Goal: Contribute content: Add original content to the website for others to see

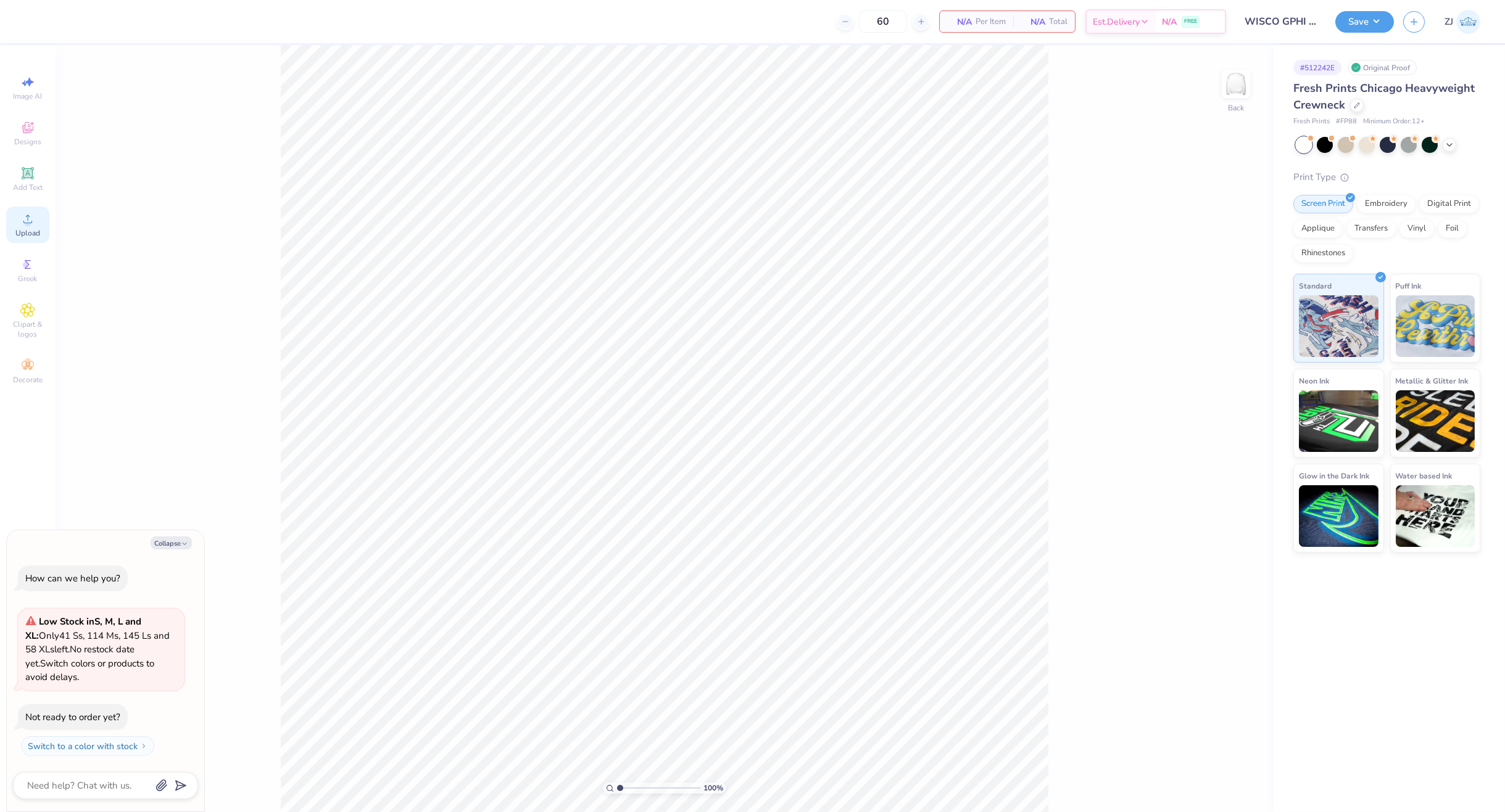
click at [35, 213] on div "Upload" at bounding box center [27, 224] width 43 height 36
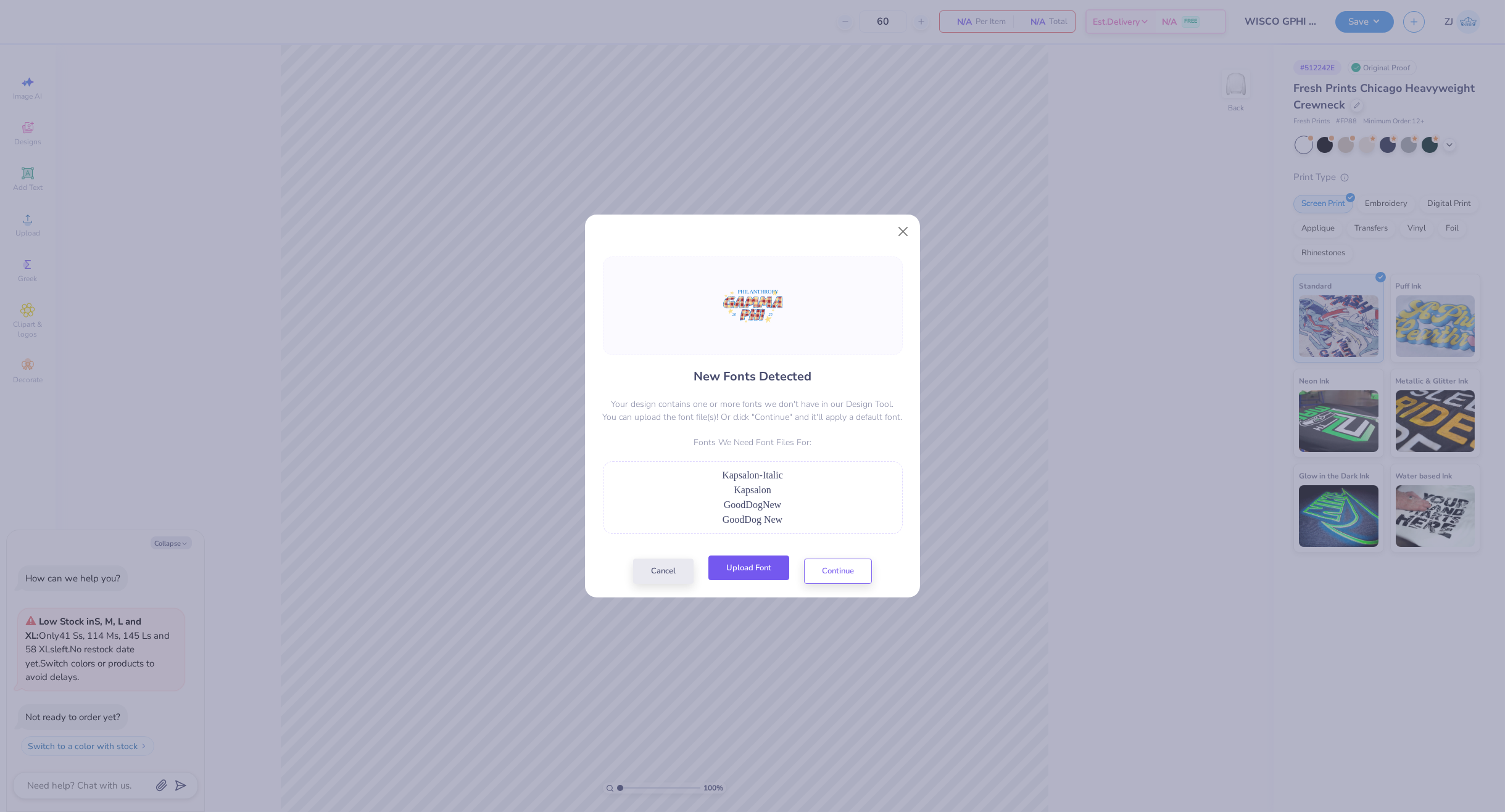
click at [753, 567] on button "Upload Font" at bounding box center [749, 568] width 81 height 26
click at [755, 571] on button "Upload Font" at bounding box center [749, 568] width 81 height 26
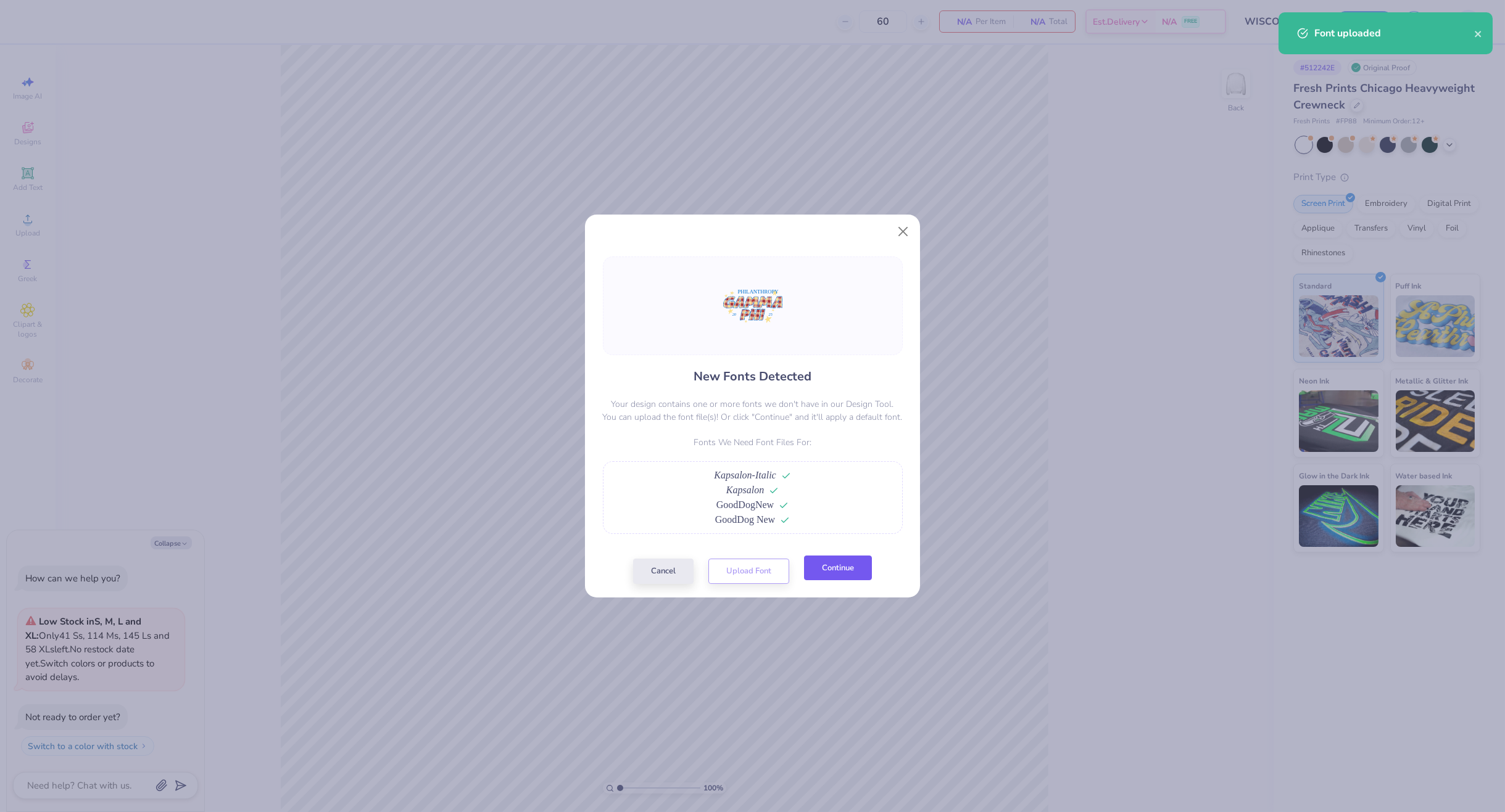
click at [815, 567] on button "Continue" at bounding box center [838, 568] width 68 height 26
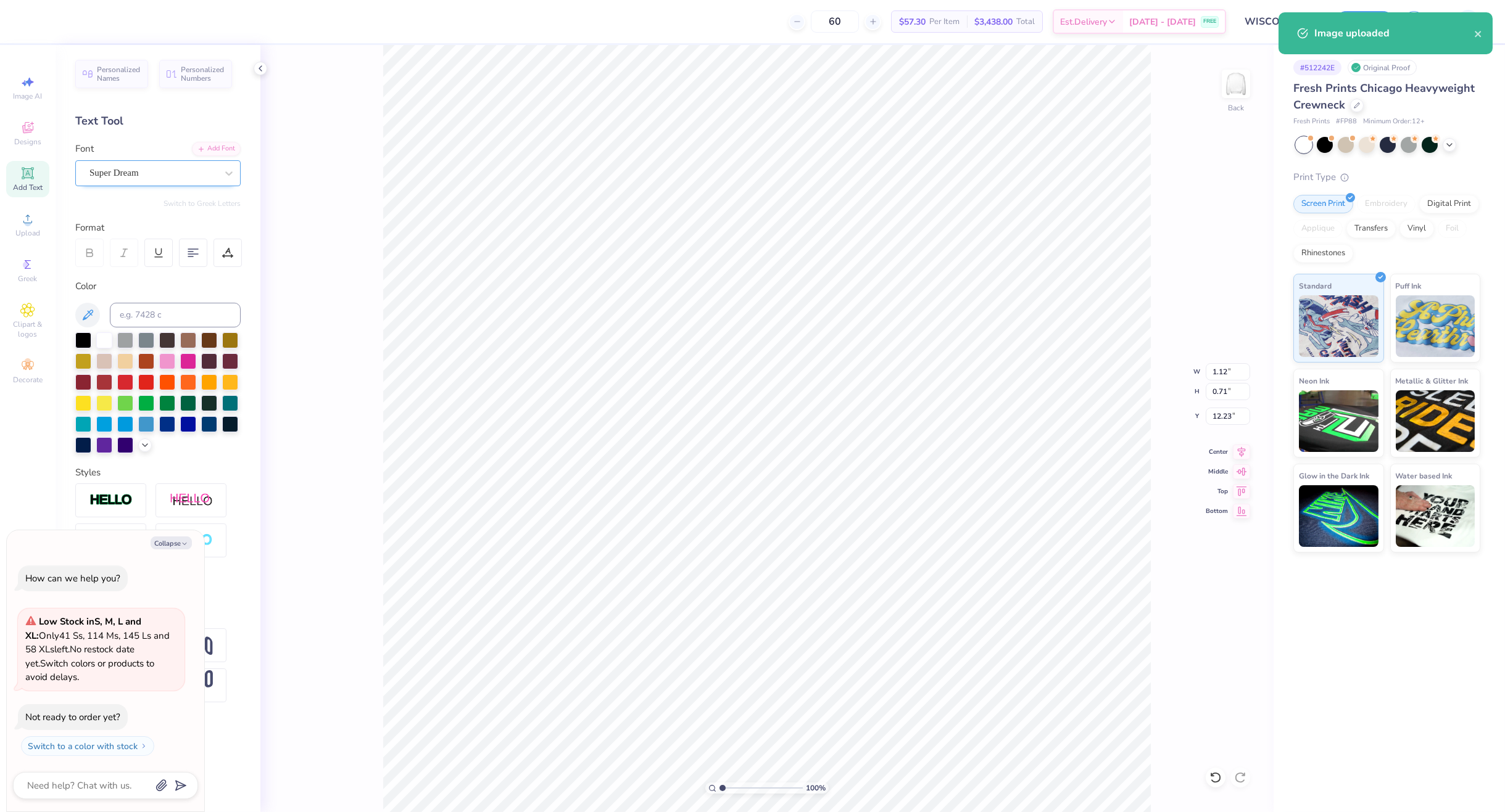
click at [141, 172] on div "Super Dream" at bounding box center [152, 173] width 129 height 19
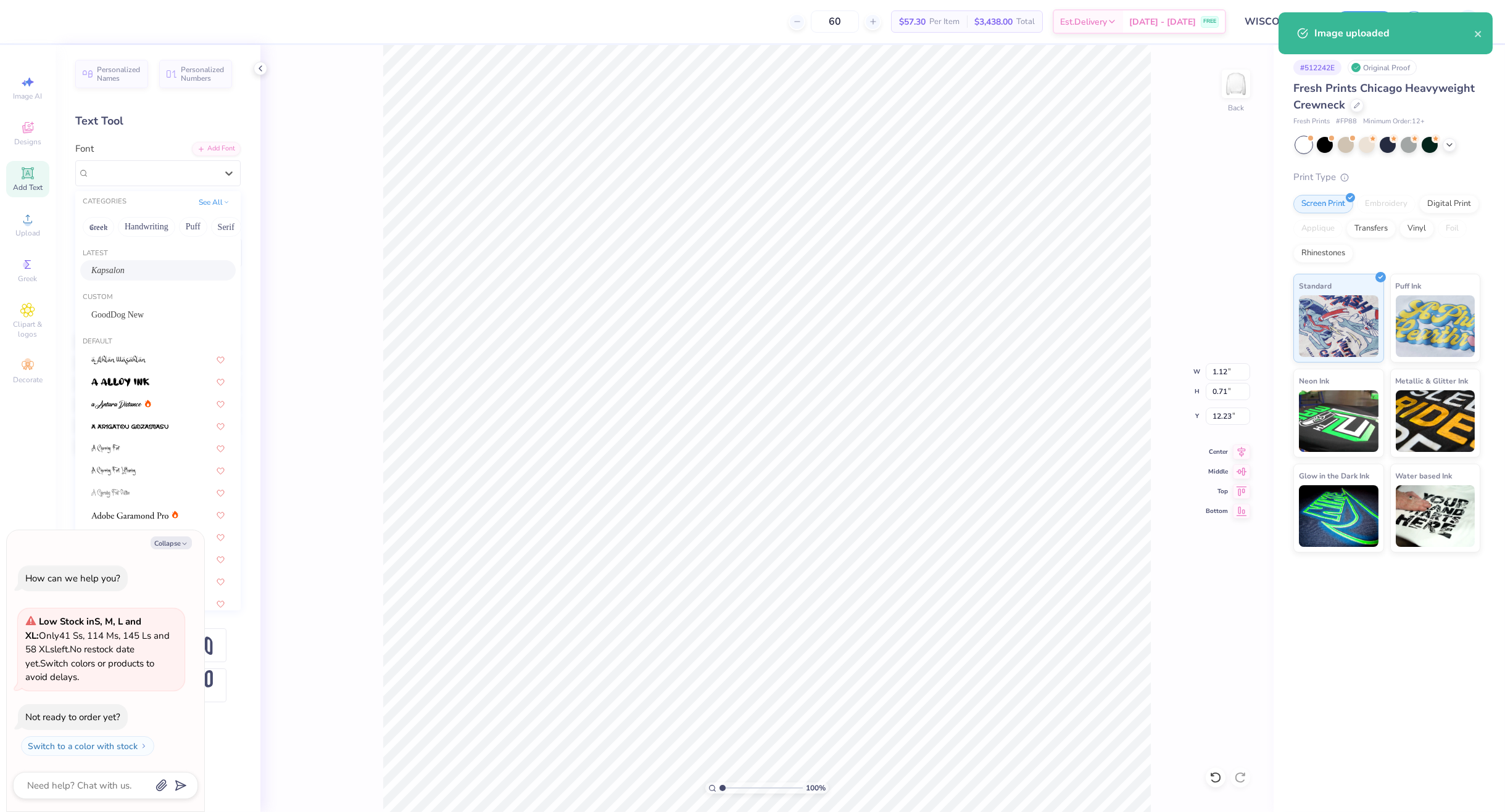
click at [134, 260] on div "Kapsalon" at bounding box center [158, 270] width 156 height 20
type textarea "x"
type input "1.11"
type input "0.68"
type input "12.29"
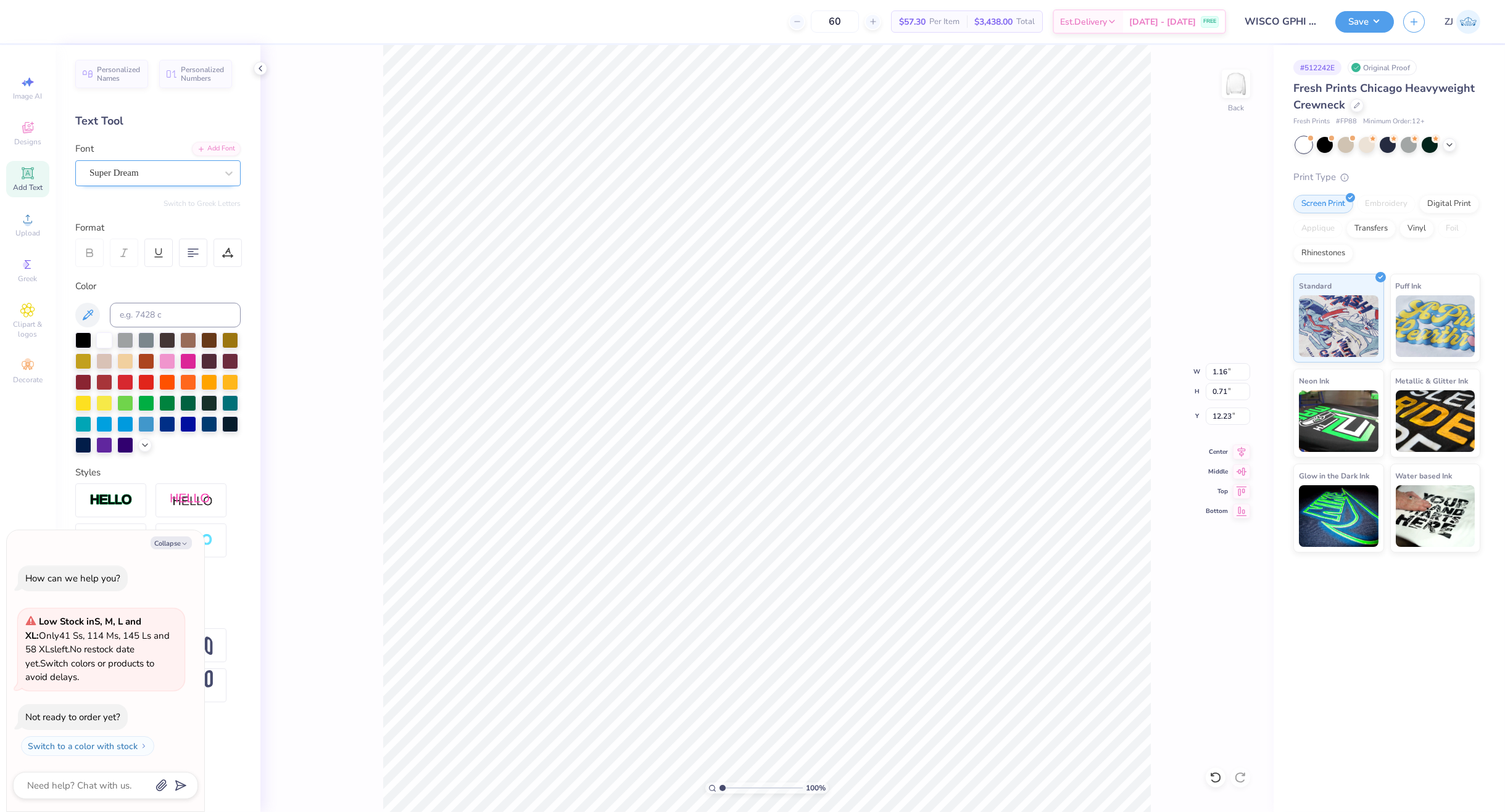
click at [125, 170] on div "Super Dream" at bounding box center [152, 173] width 129 height 19
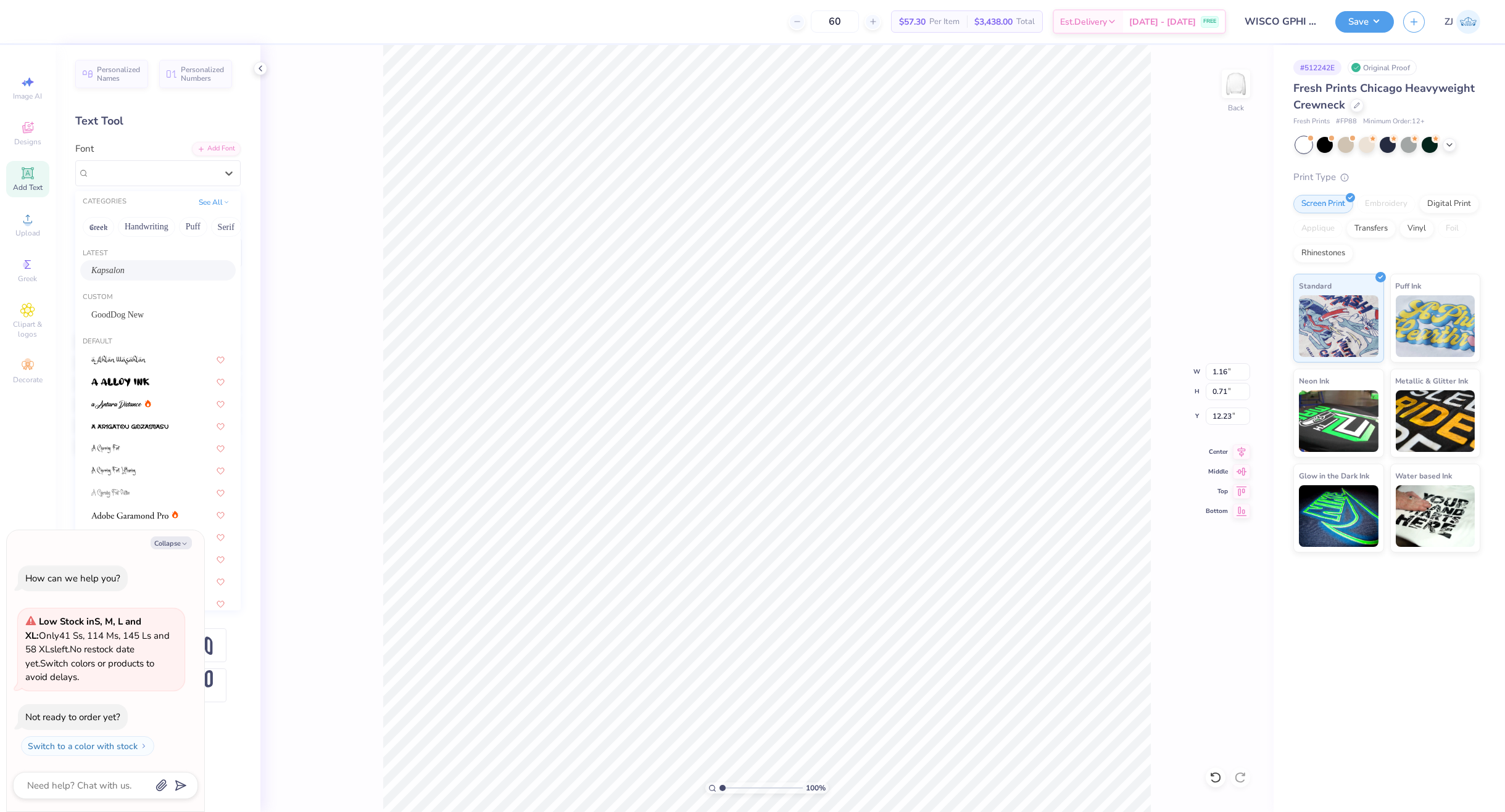
click at [125, 272] on span "Kapsalon" at bounding box center [108, 270] width 33 height 13
type textarea "x"
type input "1.20"
type input "0.69"
type input "12.28"
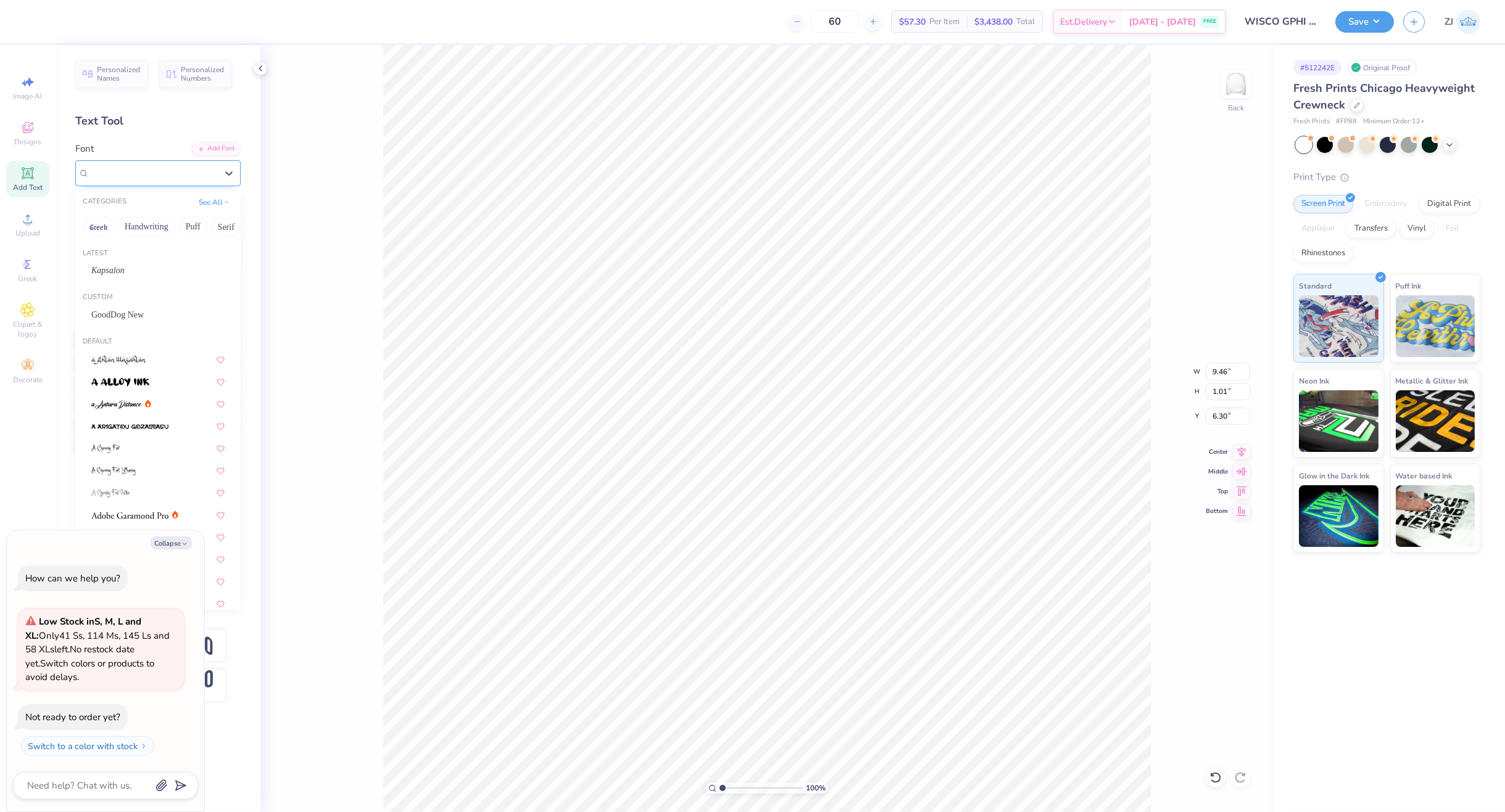
click at [147, 177] on div "Super Dream" at bounding box center [152, 173] width 129 height 19
click at [136, 324] on div "GoodDog New" at bounding box center [158, 314] width 156 height 20
type textarea "x"
type input "8.05"
type input "1.09"
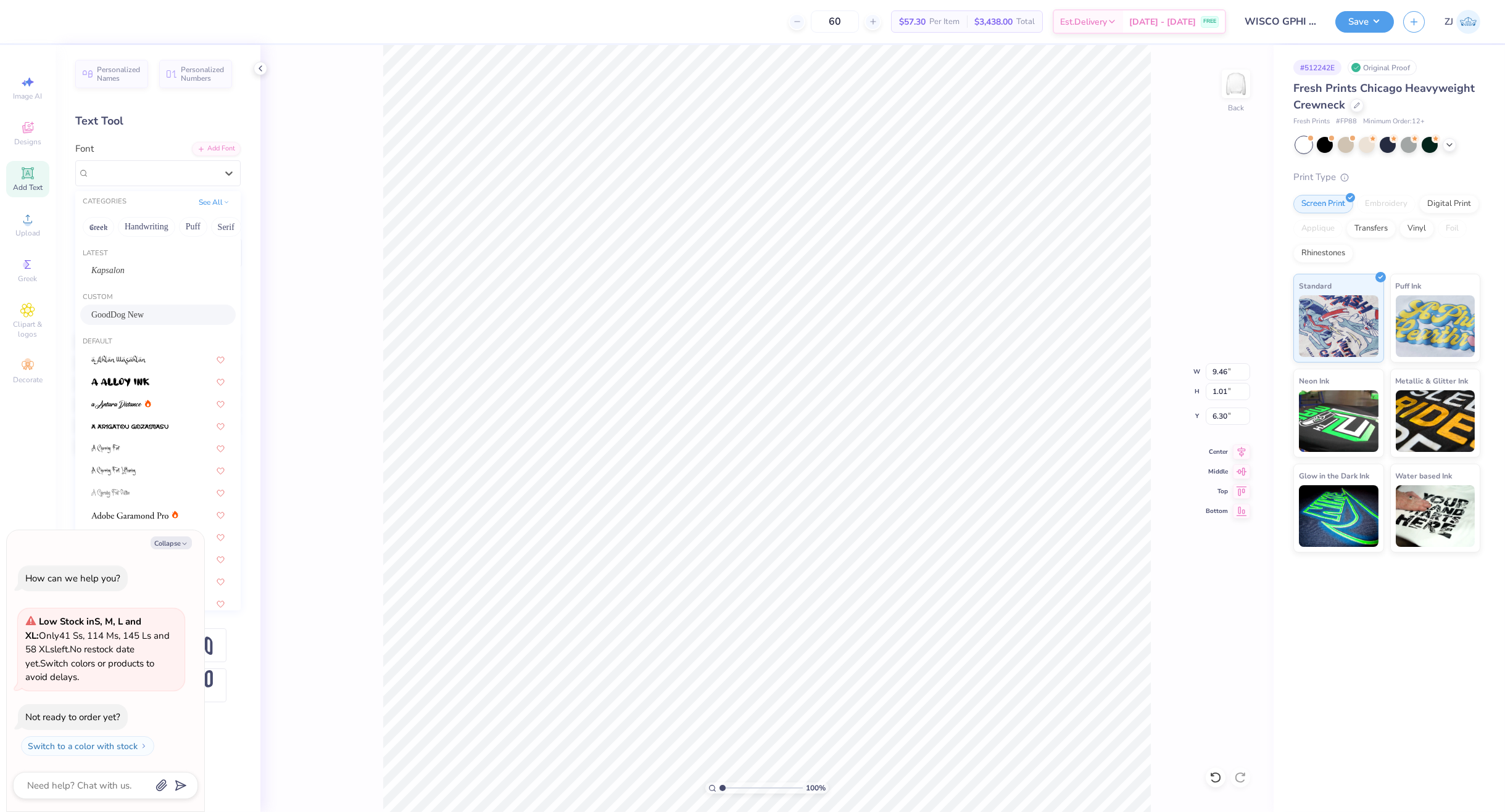
type input "6.35"
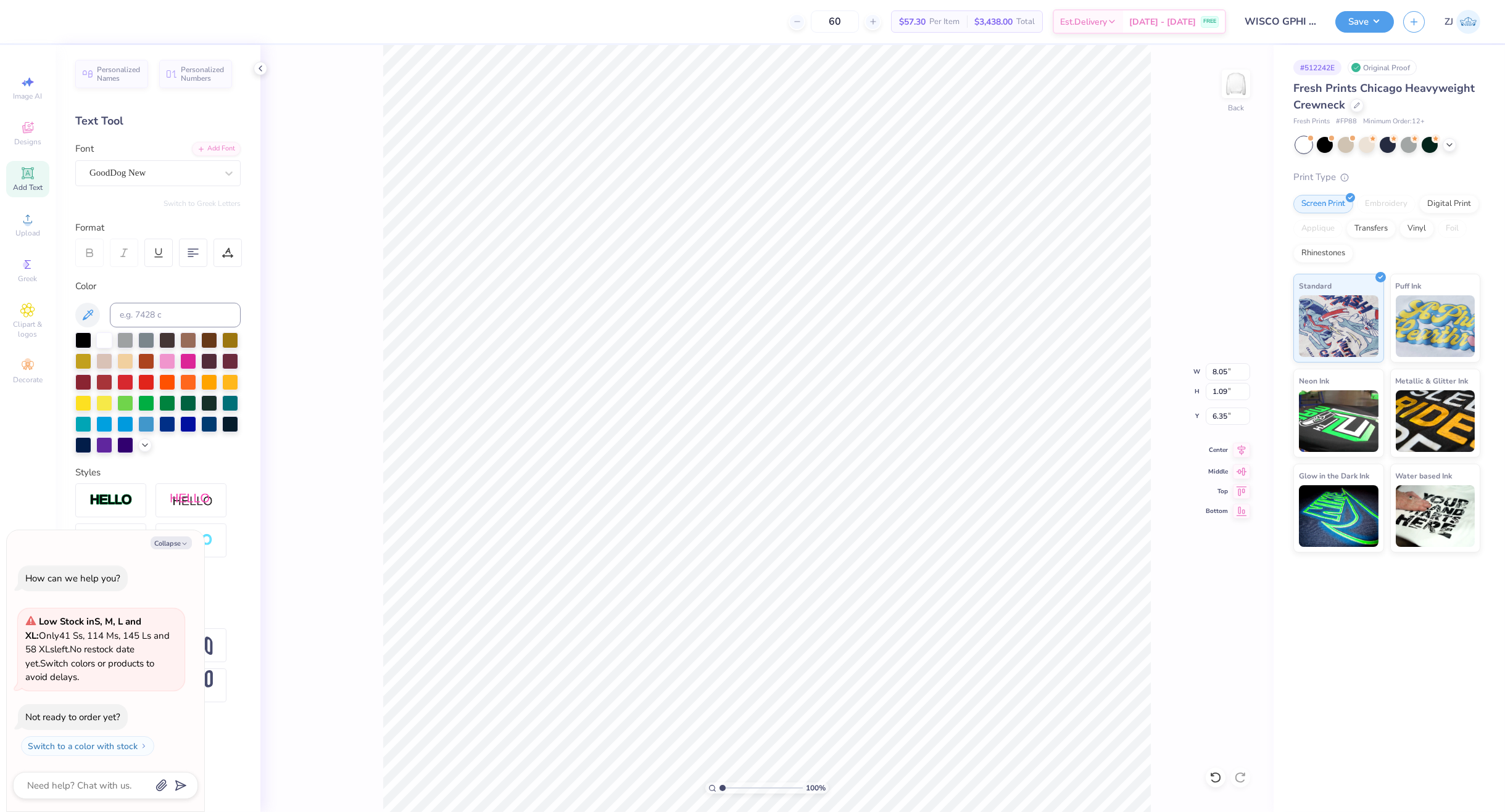
click at [1240, 454] on icon at bounding box center [1242, 450] width 18 height 15
type textarea "x"
type input "10.35"
type input "0.69"
type input "12.28"
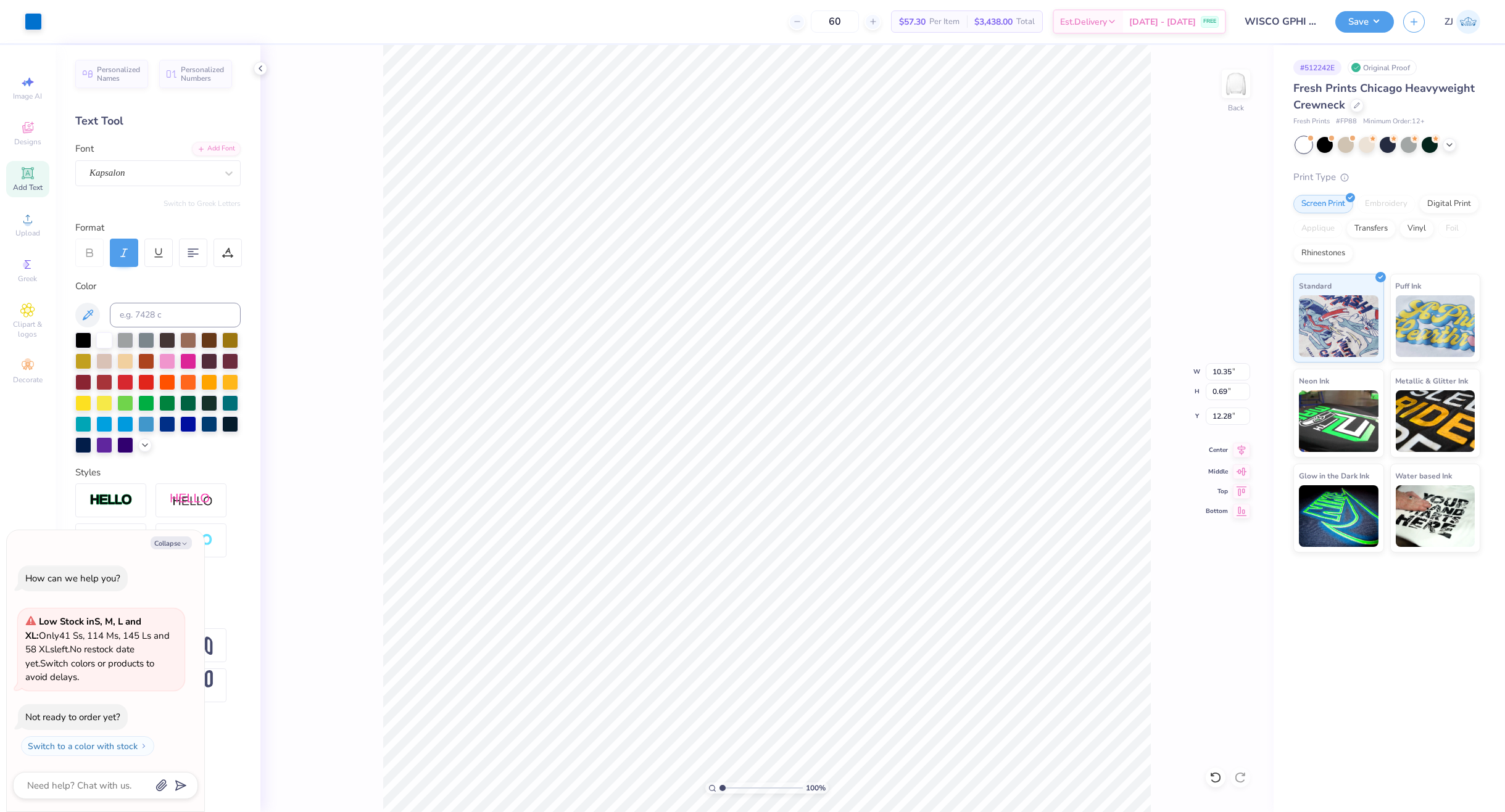
click at [1240, 451] on icon at bounding box center [1242, 450] width 8 height 11
click at [182, 540] on icon "button" at bounding box center [184, 544] width 7 height 7
type textarea "x"
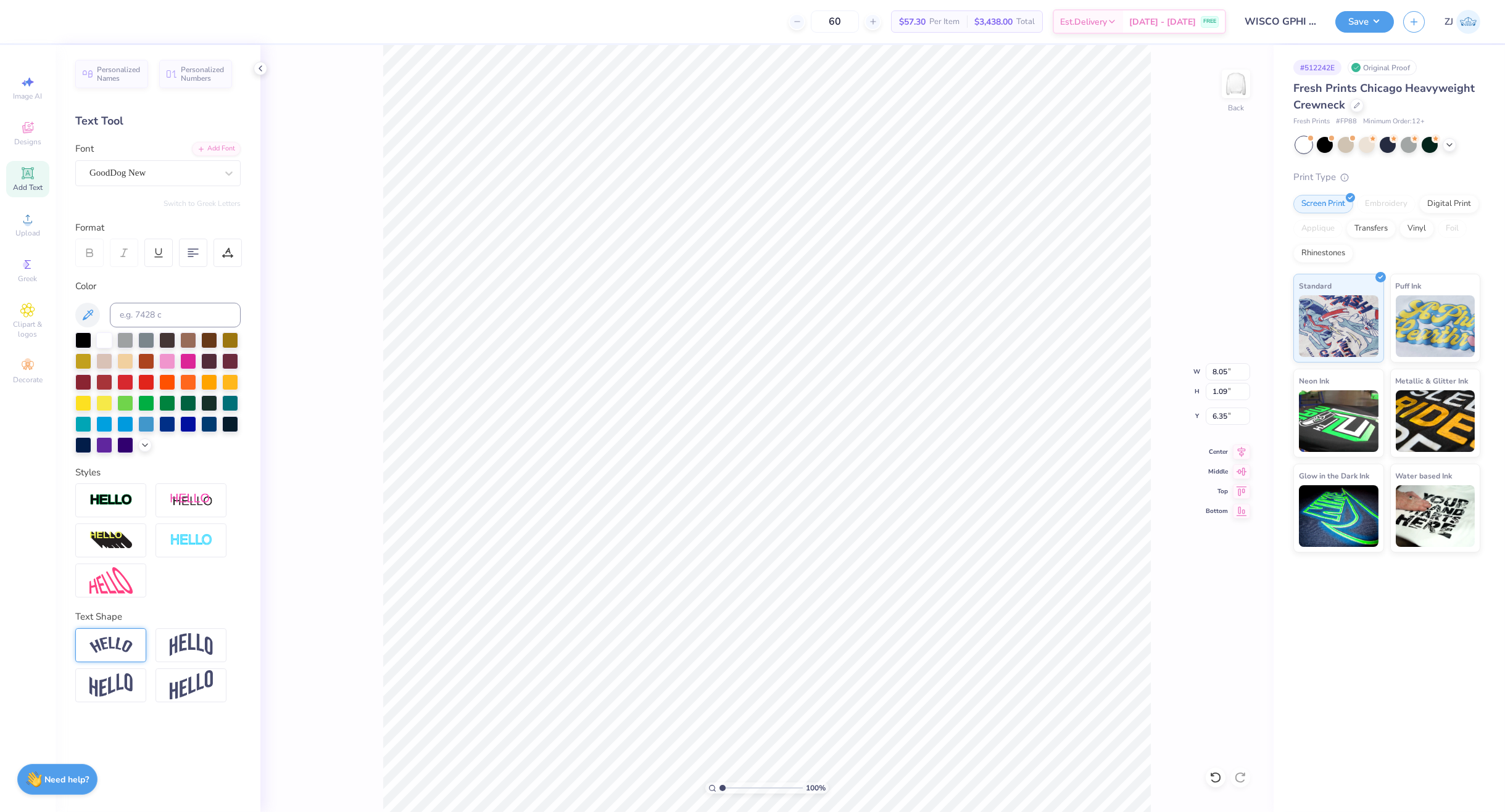
click at [120, 640] on img at bounding box center [111, 645] width 43 height 17
type input "9.40"
type input "2.18"
type input "5.80"
click at [217, 724] on input "0.50" at bounding box center [222, 727] width 37 height 16
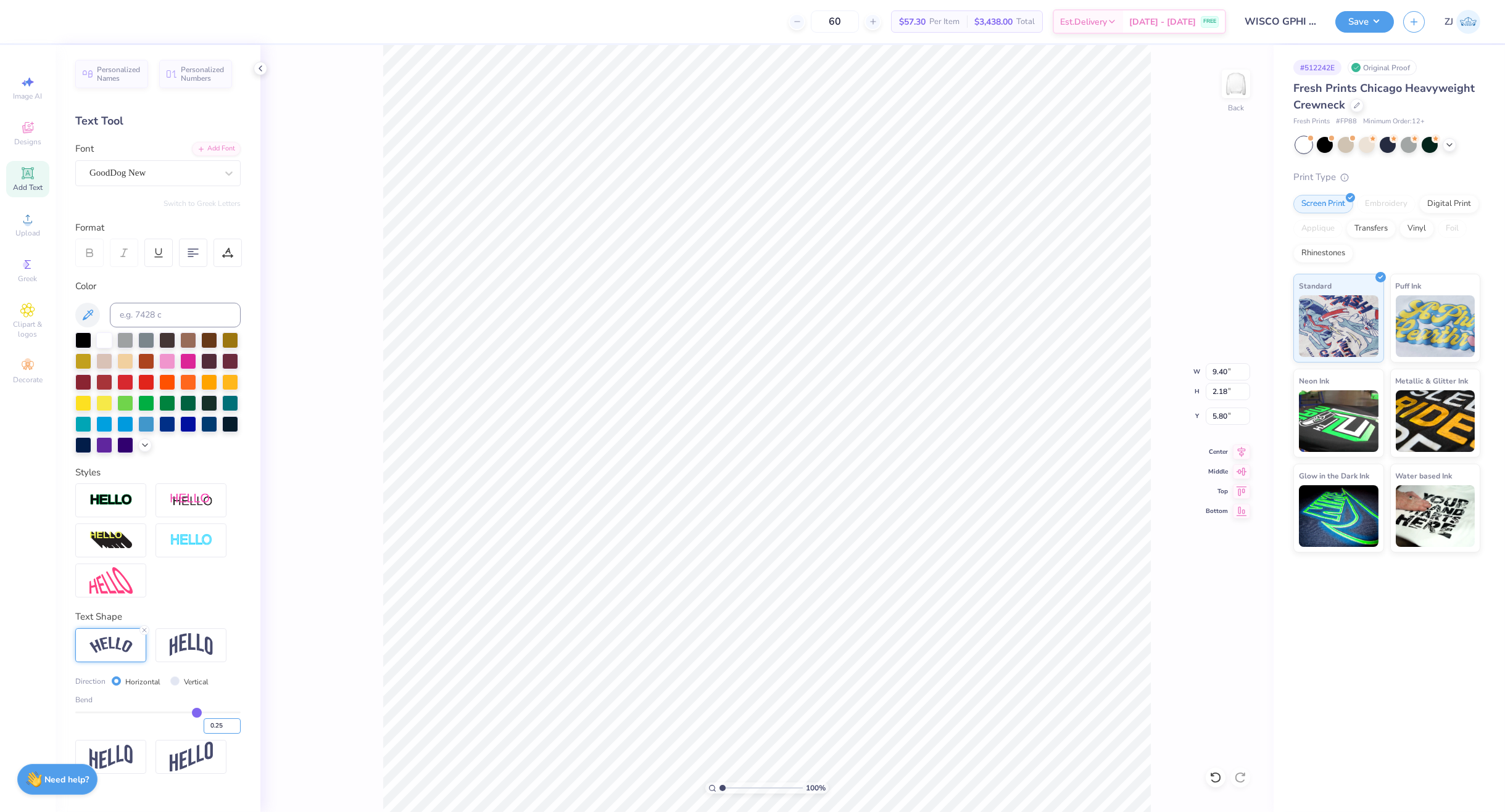
type input "0.25"
type input "8.75"
type input "1.33"
type input "6.23"
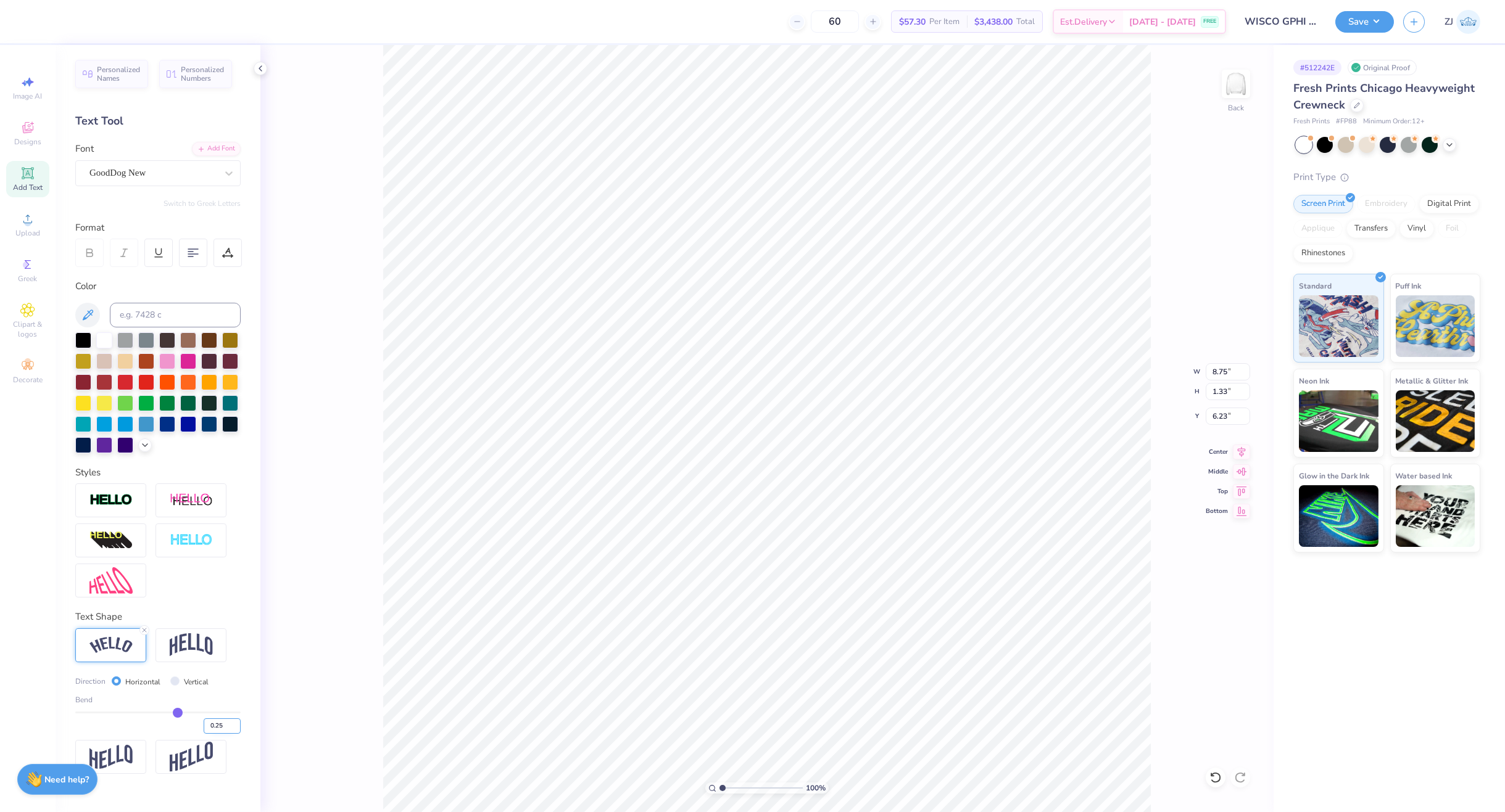
drag, startPoint x: 224, startPoint y: 728, endPoint x: 217, endPoint y: 728, distance: 7.0
click at [217, 728] on input "0.25" at bounding box center [222, 727] width 37 height 16
type input "0.30"
type input "0.3"
type input "8.89"
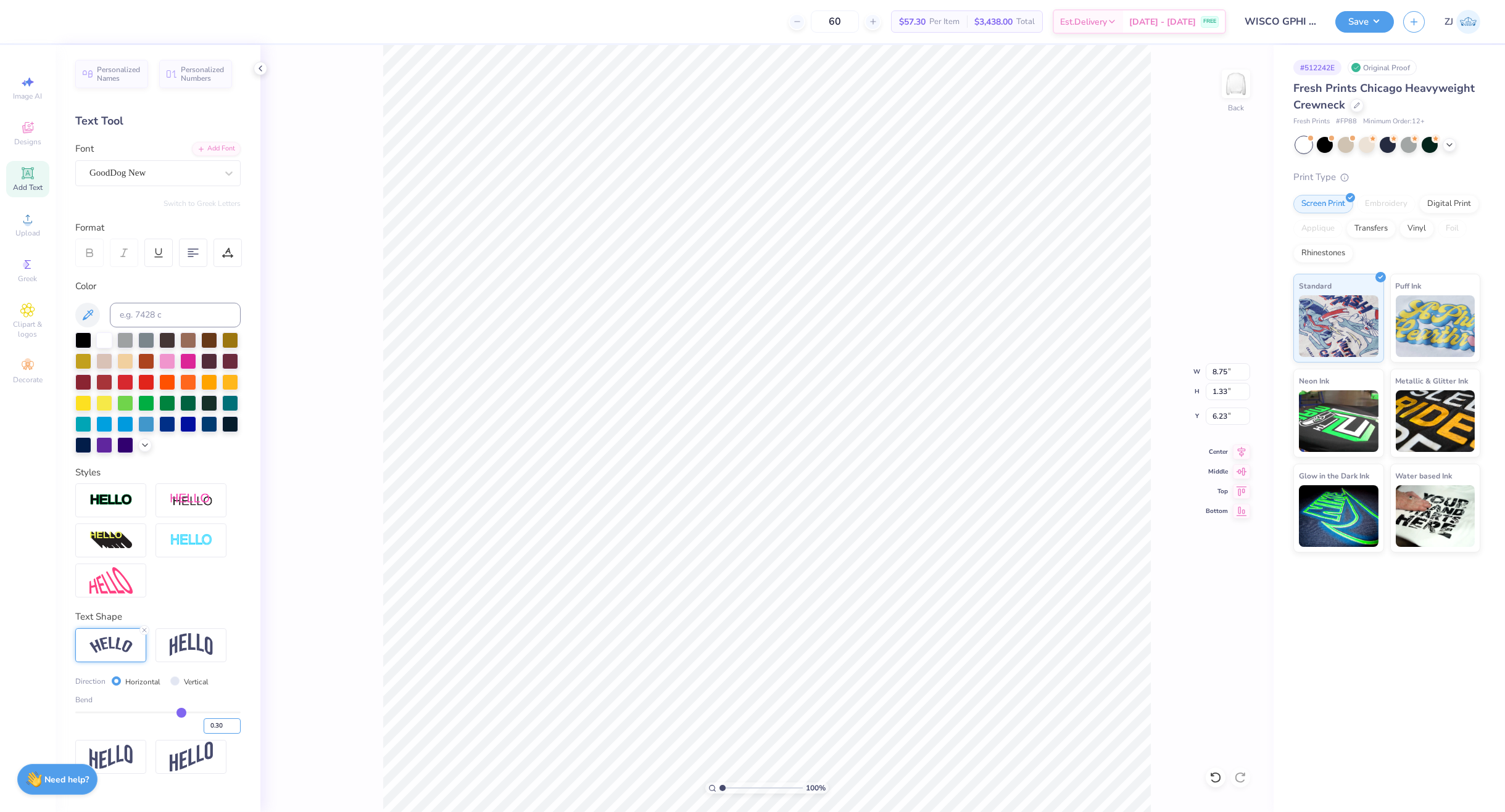
type input "1.46"
type input "6.17"
type input "15.00"
type input "8.27"
type input "6.43"
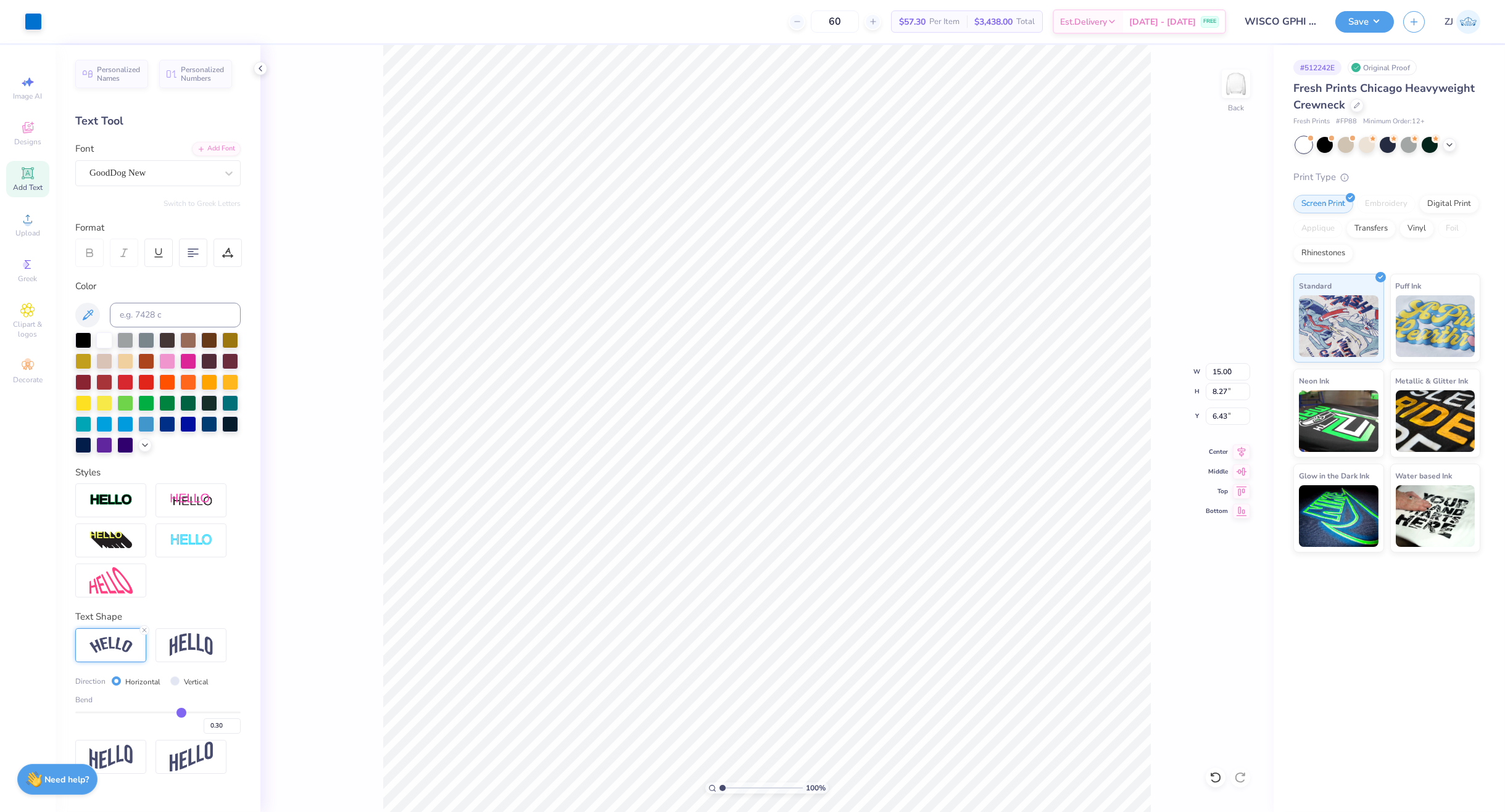
type input "8.89"
type input "1.46"
type input "6.14"
drag, startPoint x: 225, startPoint y: 728, endPoint x: 217, endPoint y: 726, distance: 8.2
click at [217, 726] on input "0.30" at bounding box center [222, 727] width 37 height 16
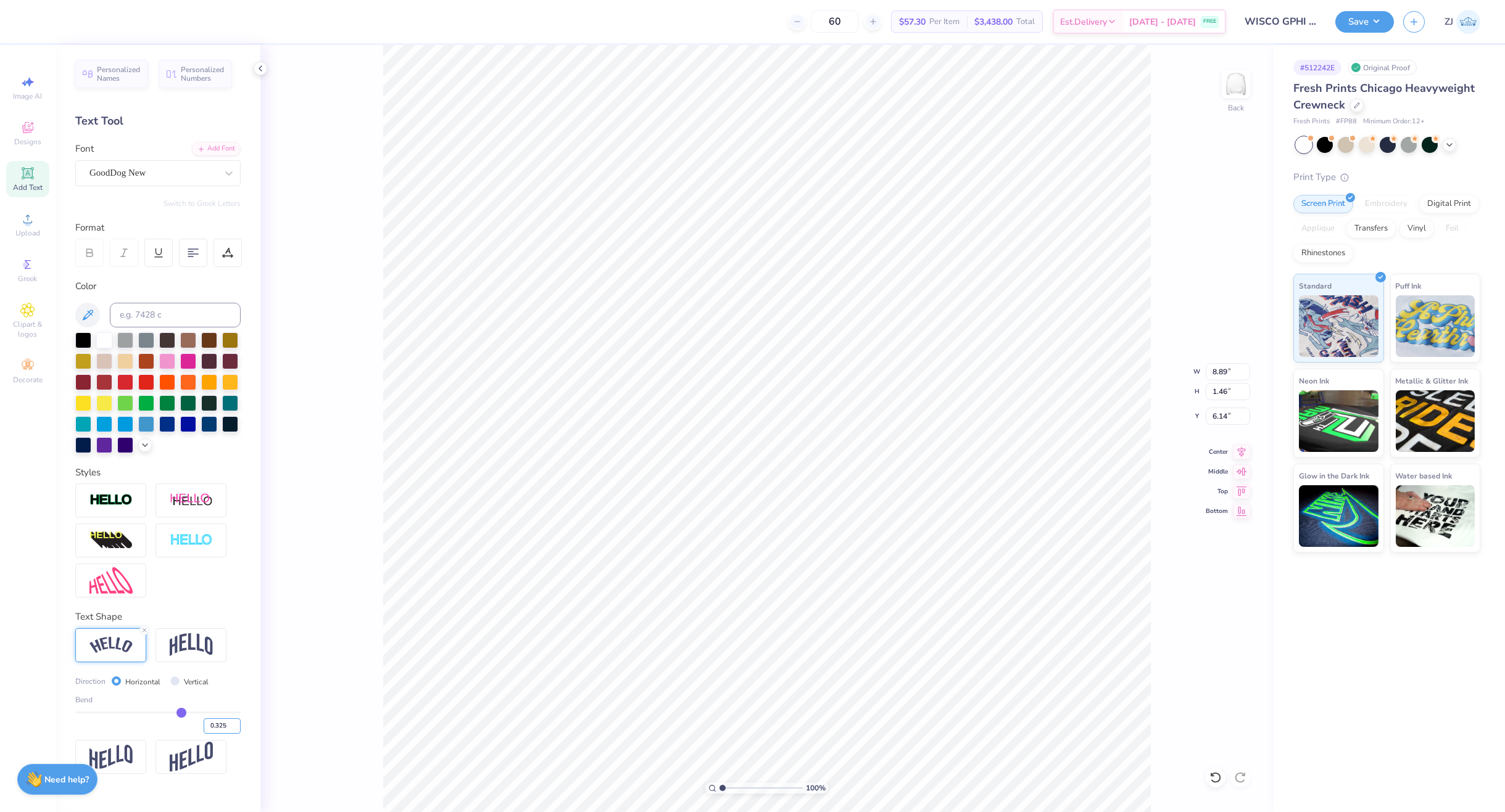
type input "0.325"
type input "0.33"
type input "8.96"
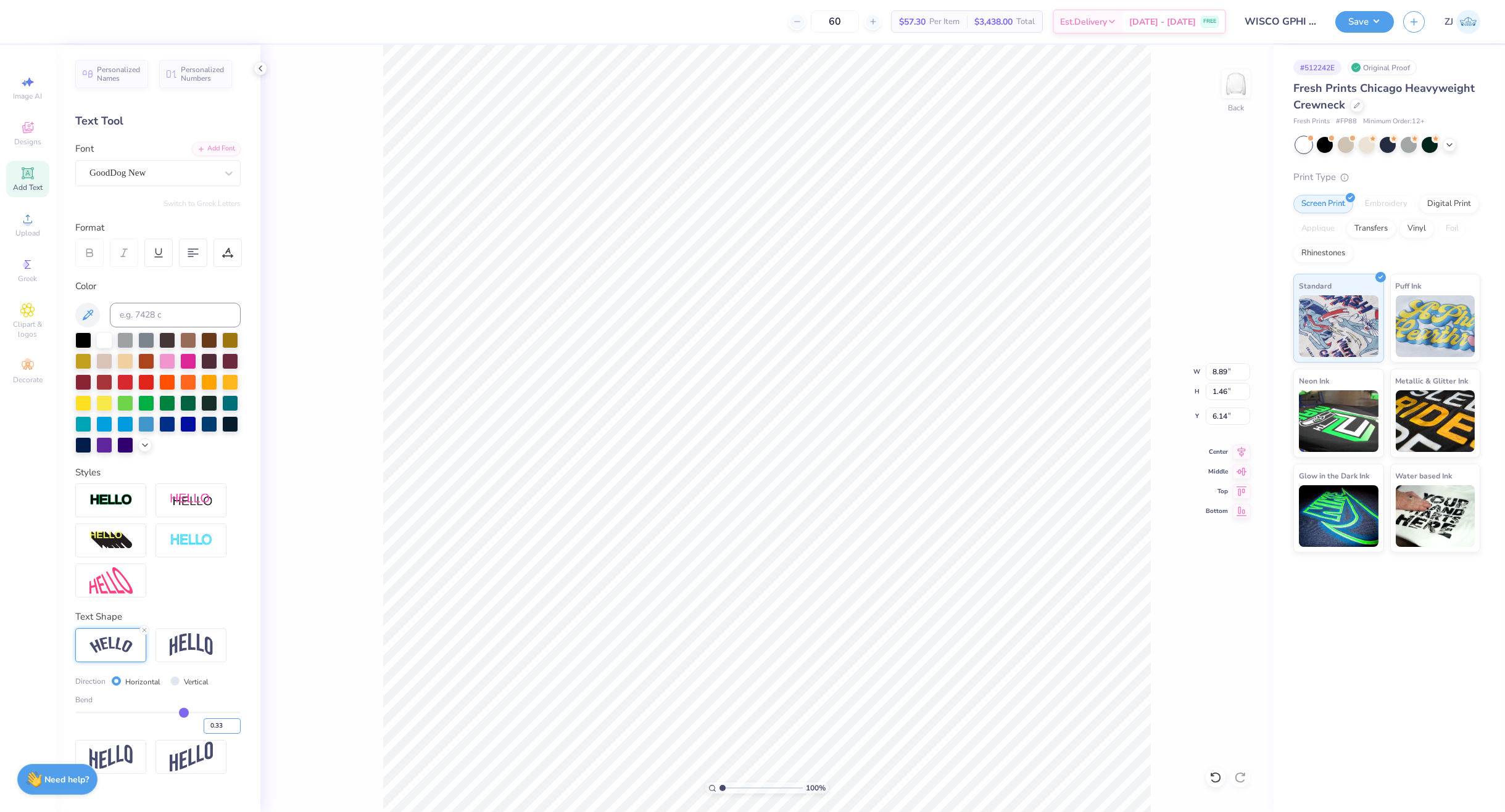
type input "1.53"
type input "6.11"
type input "0.33"
click at [1220, 370] on input "15.00" at bounding box center [1228, 372] width 44 height 18
type input "12.5"
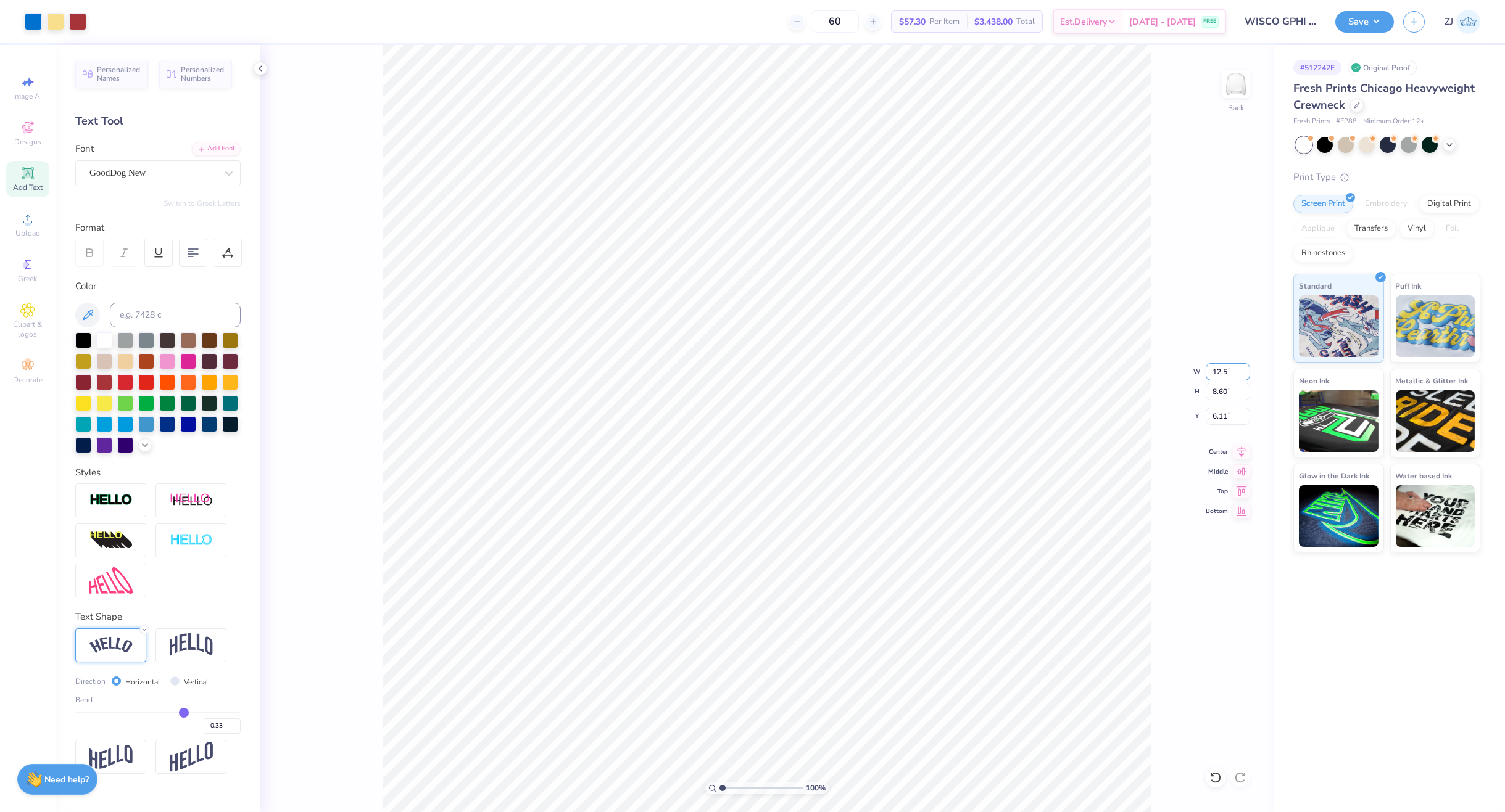
type input "0.33"
type input "12.50"
type input "7.16"
click at [1228, 416] on input "6.82" at bounding box center [1228, 416] width 44 height 18
type input "3"
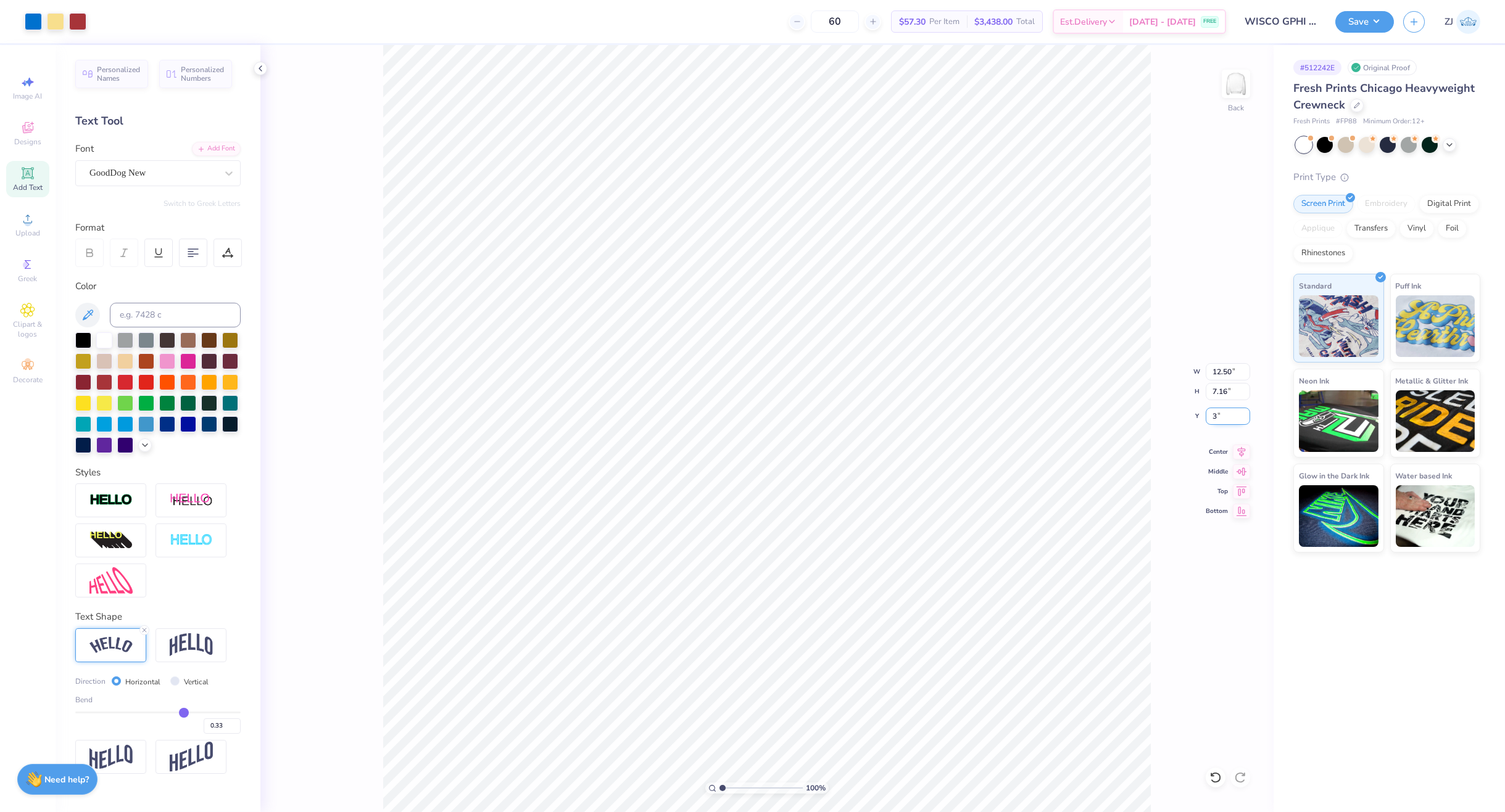
type input "0.33"
type input "3.00"
click at [1234, 451] on icon at bounding box center [1242, 450] width 18 height 15
click at [1362, 22] on button "Save" at bounding box center [1364, 20] width 59 height 22
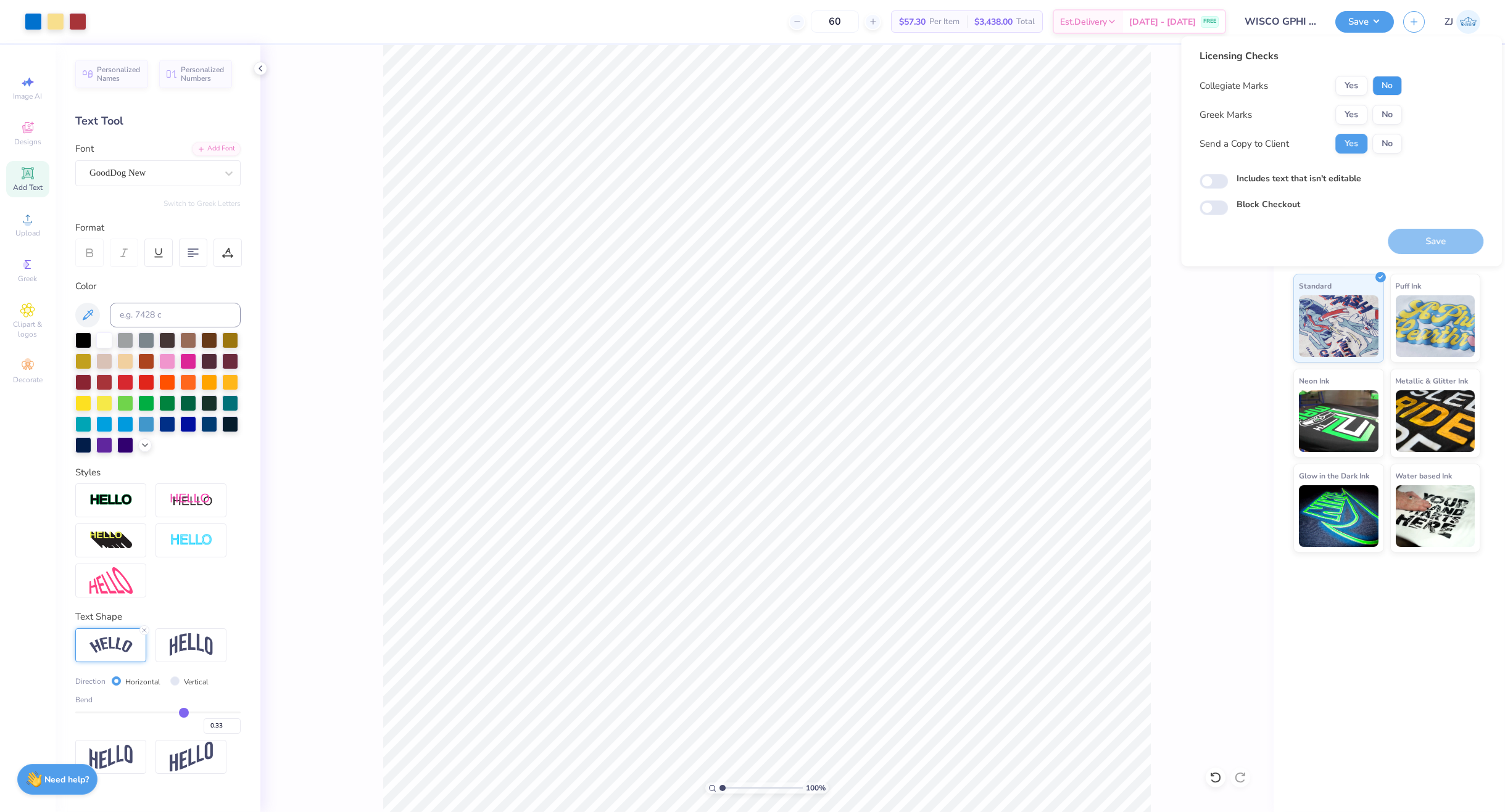
click at [1395, 81] on button "No" at bounding box center [1387, 85] width 30 height 19
click at [1362, 110] on button "Yes" at bounding box center [1351, 114] width 32 height 19
type input "0.33"
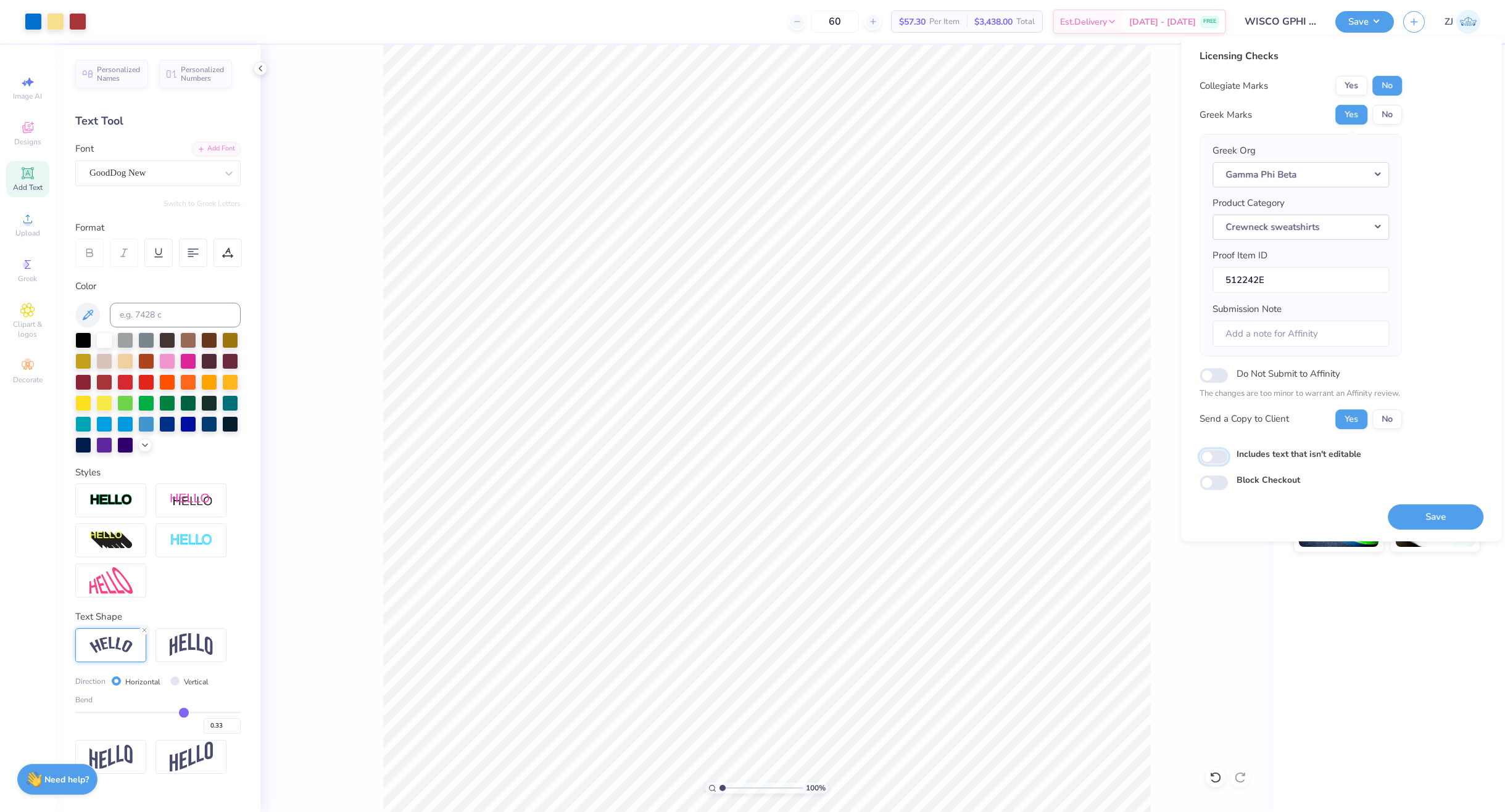
click at [1208, 462] on input "Includes text that isn't editable" at bounding box center [1214, 457] width 28 height 15
checkbox input "true"
click at [1434, 508] on button "Save" at bounding box center [1435, 517] width 96 height 26
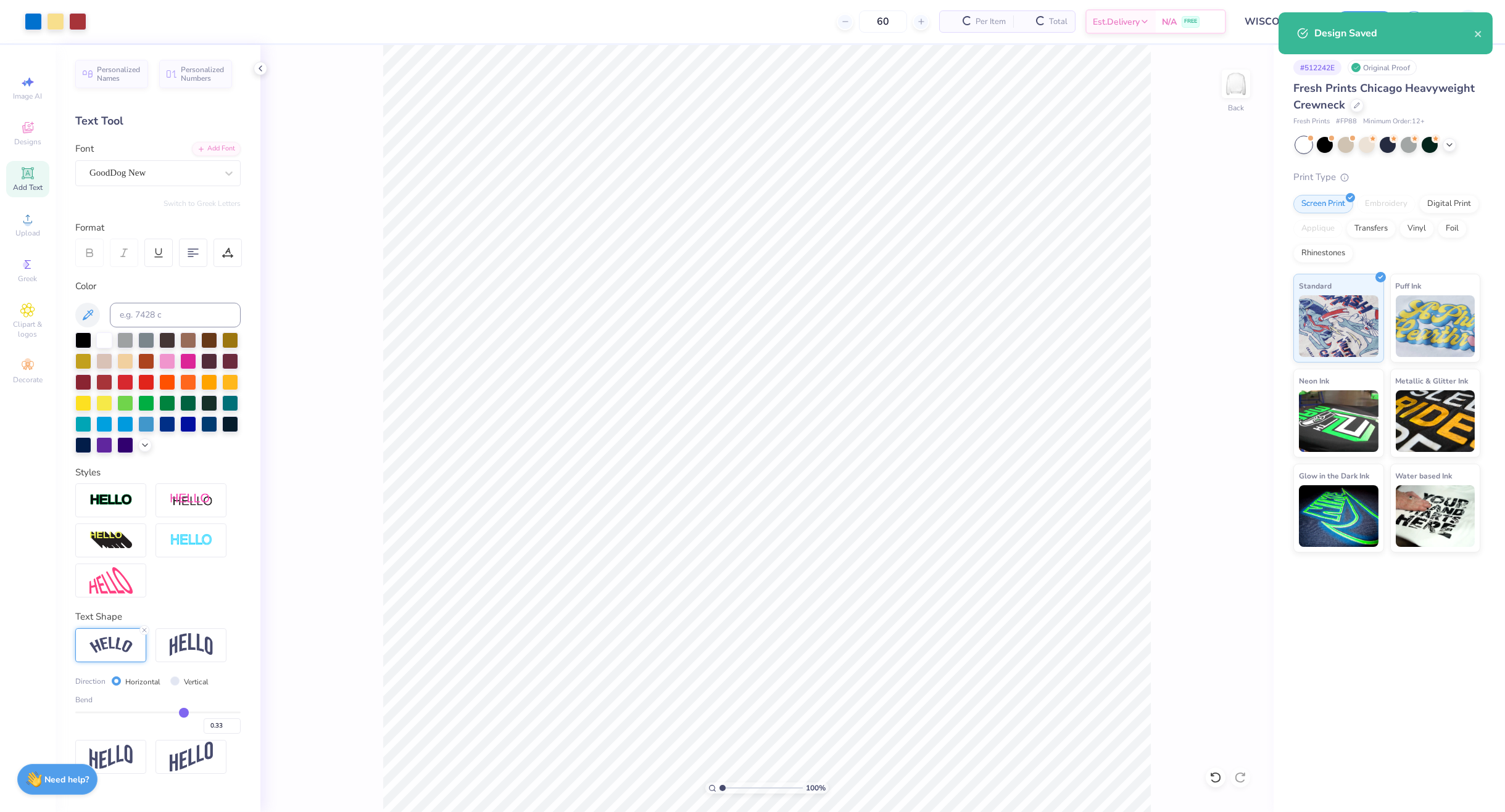
type input "0.33"
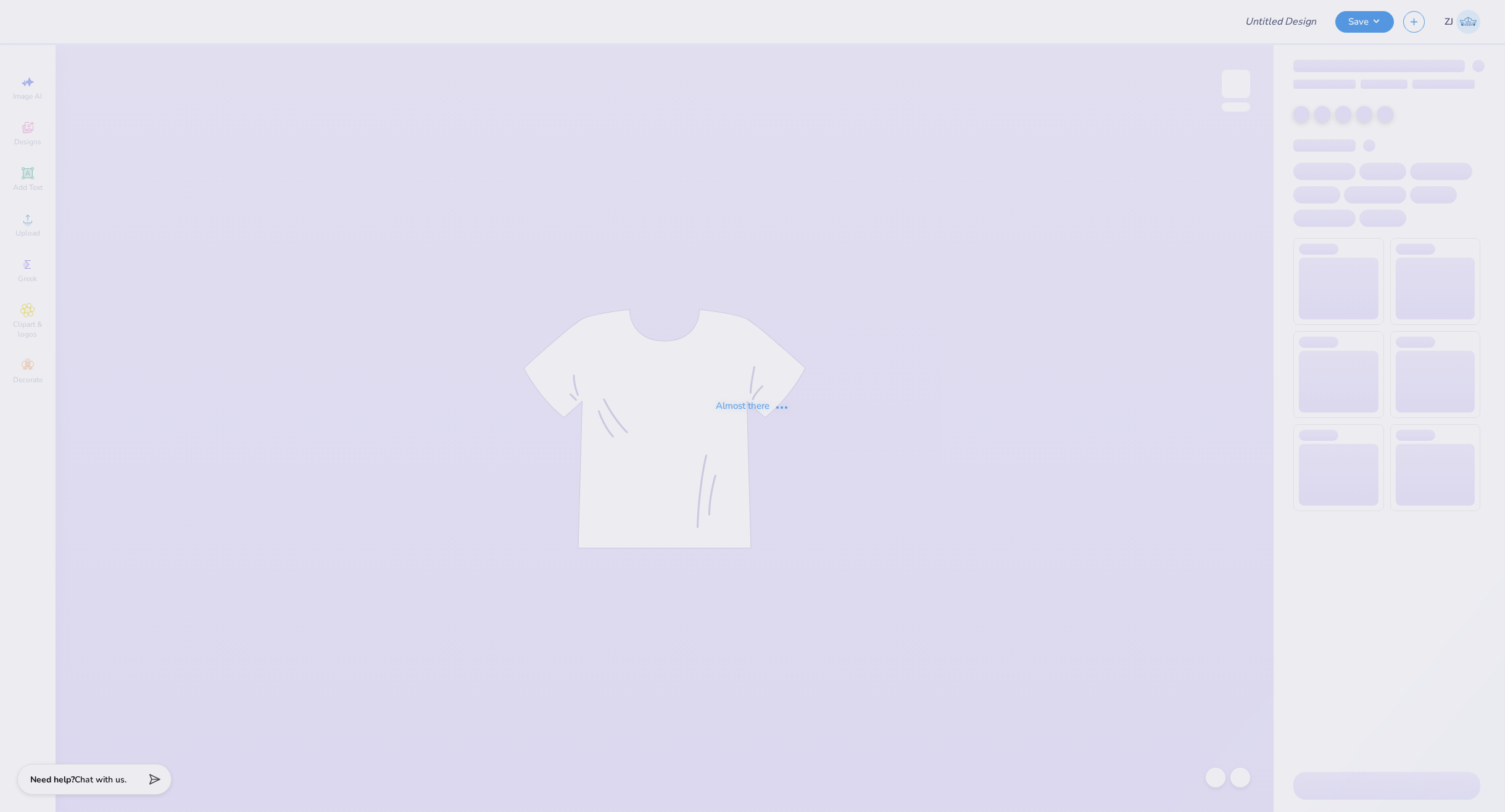
type input "Lindenwood University : Madison Wheelock"
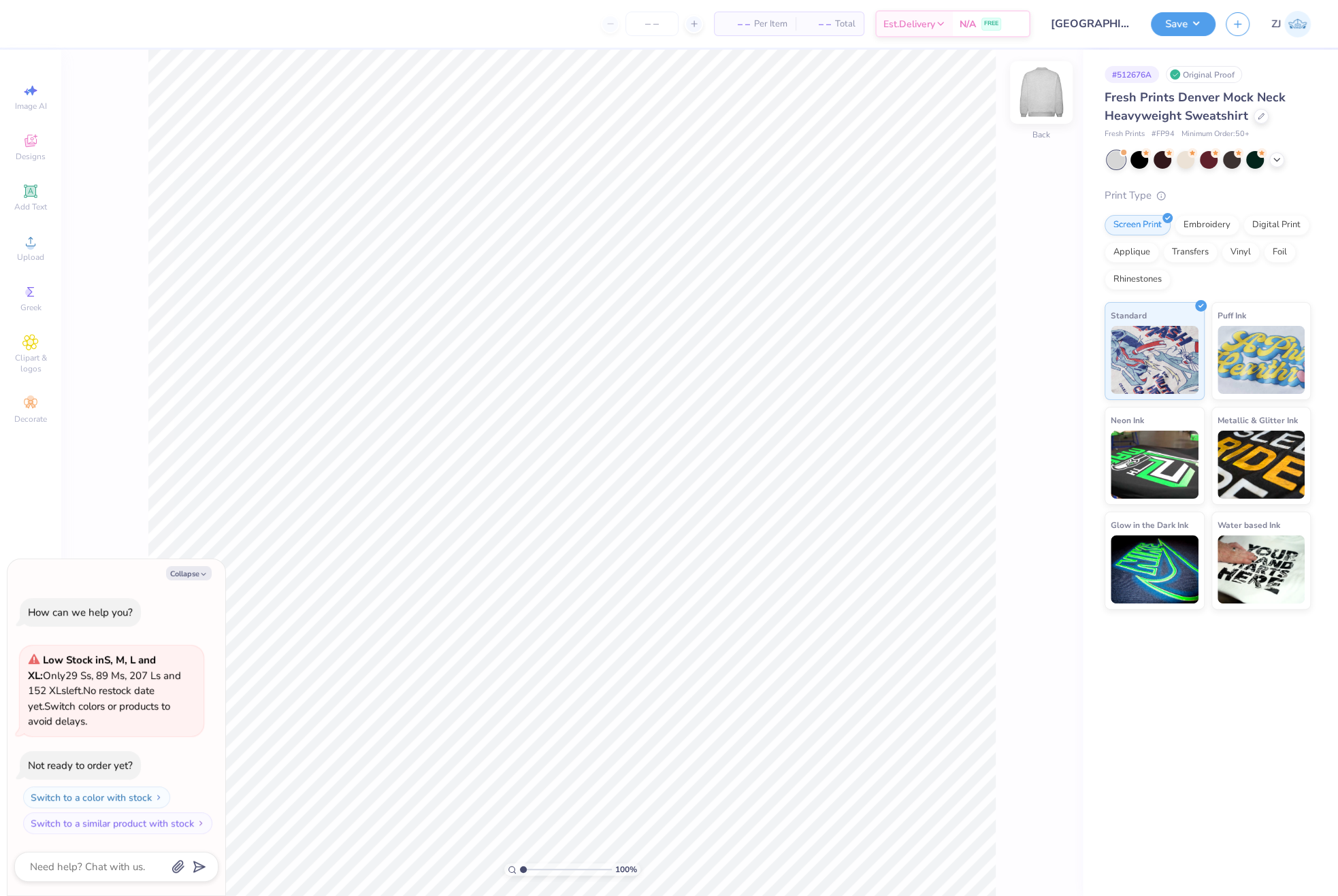
click at [1033, 91] on img at bounding box center [1042, 92] width 54 height 54
click at [1039, 99] on img at bounding box center [1042, 92] width 54 height 54
click at [45, 248] on div "Upload" at bounding box center [30, 248] width 48 height 40
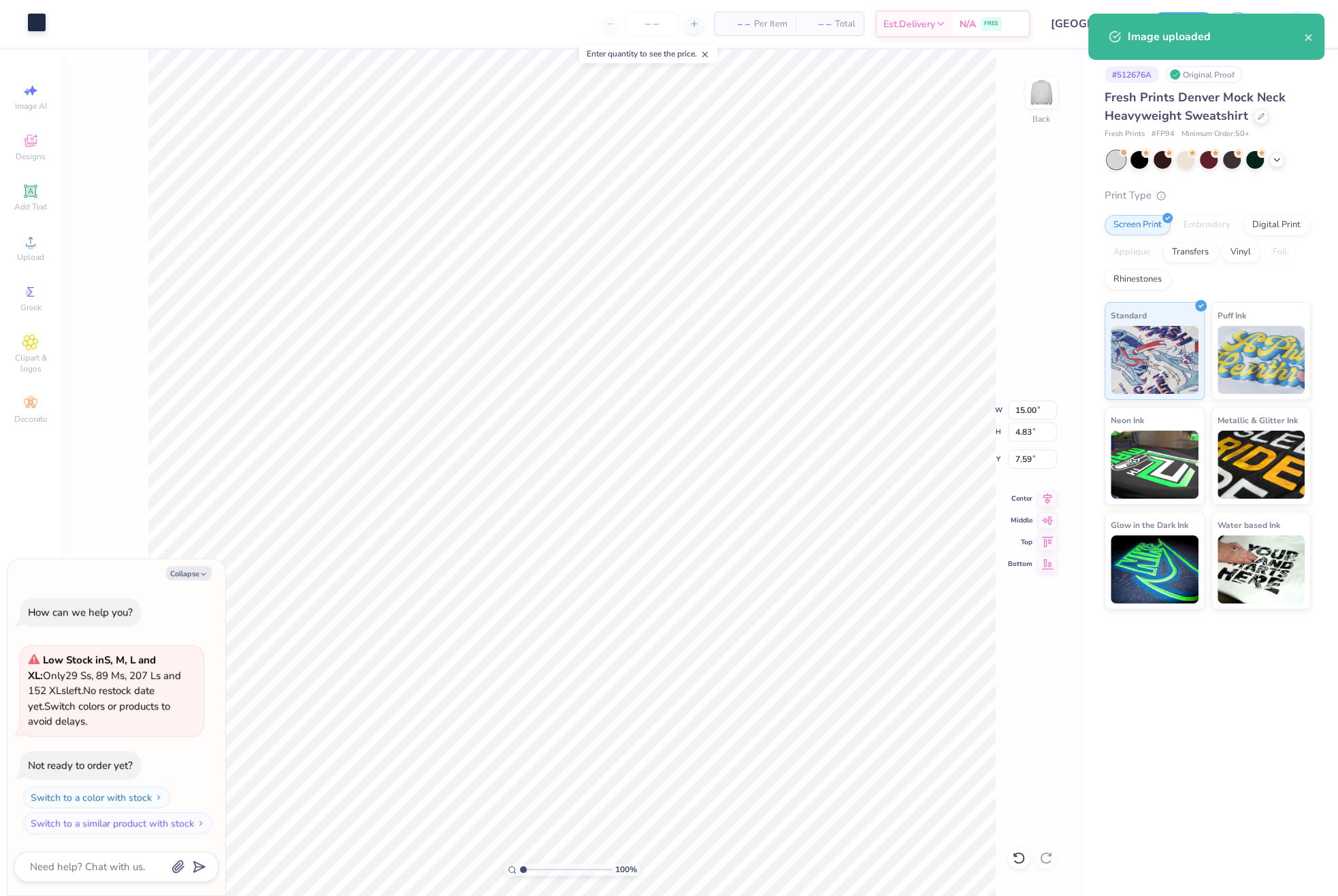
click at [41, 24] on div at bounding box center [37, 22] width 19 height 19
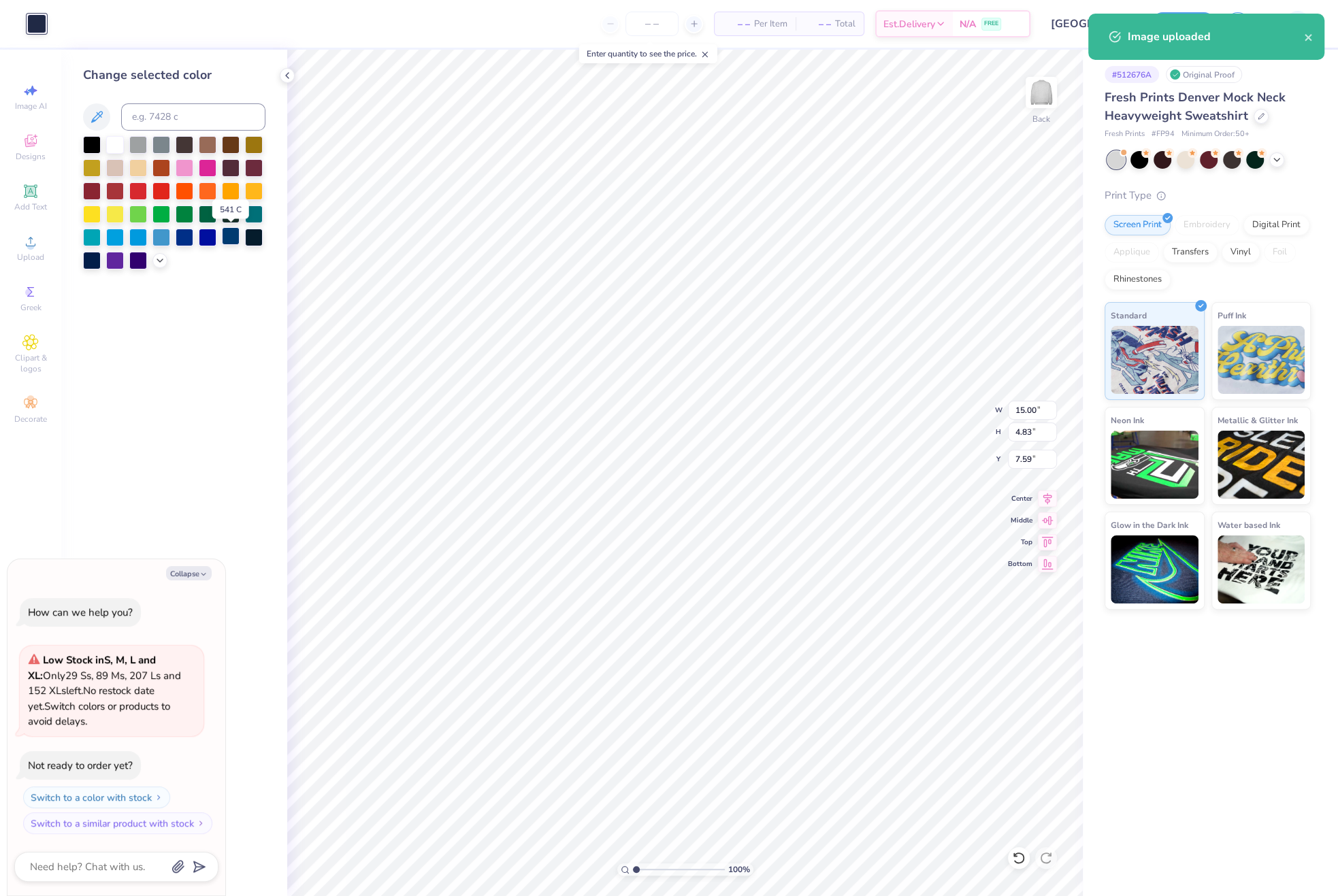
click at [231, 238] on div at bounding box center [231, 236] width 17 height 17
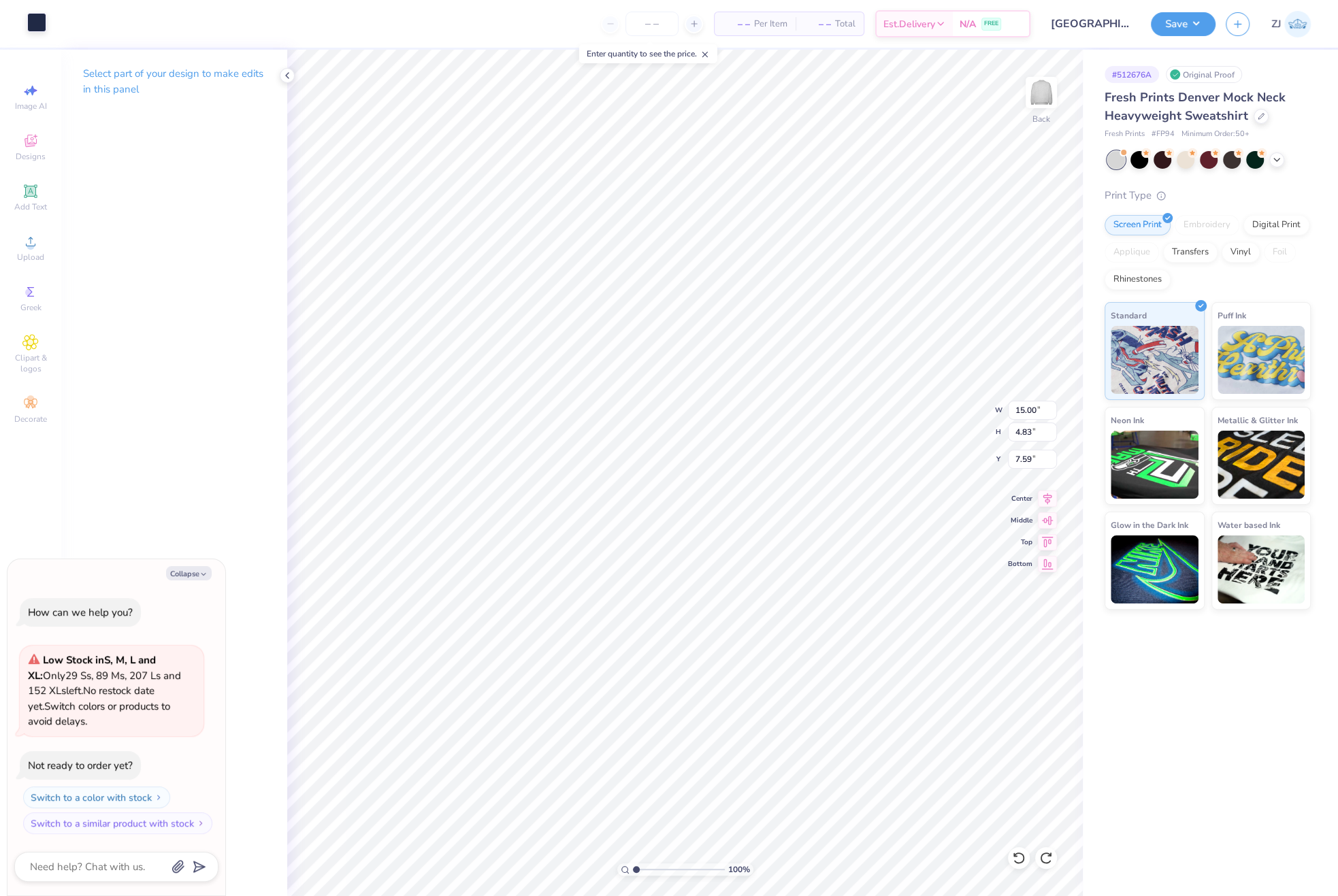
click at [27, 23] on div at bounding box center [37, 22] width 19 height 19
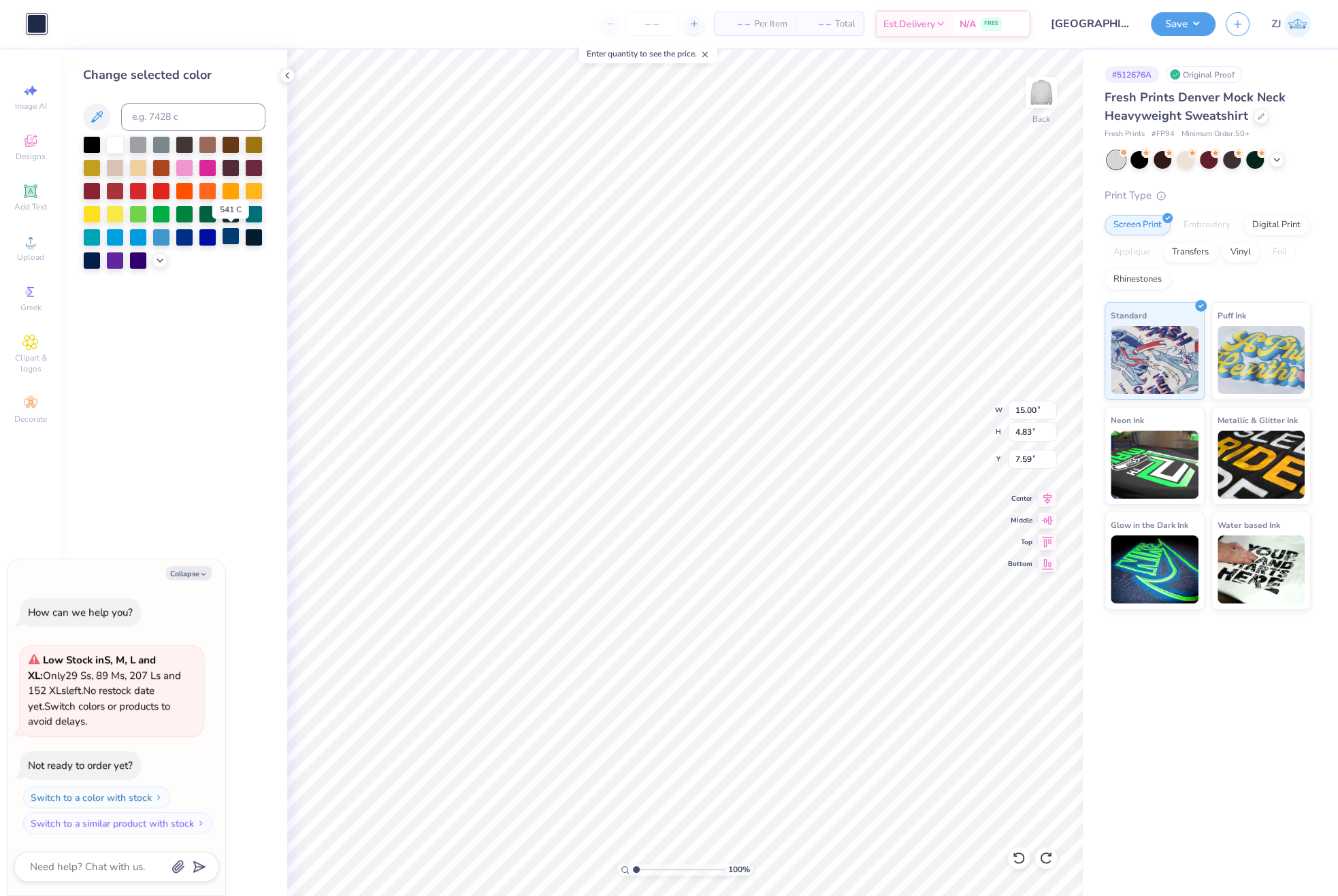
click at [228, 241] on div at bounding box center [231, 236] width 17 height 17
type textarea "x"
click at [1029, 411] on input "15.00" at bounding box center [1032, 411] width 49 height 19
type input "12.5"
type textarea "x"
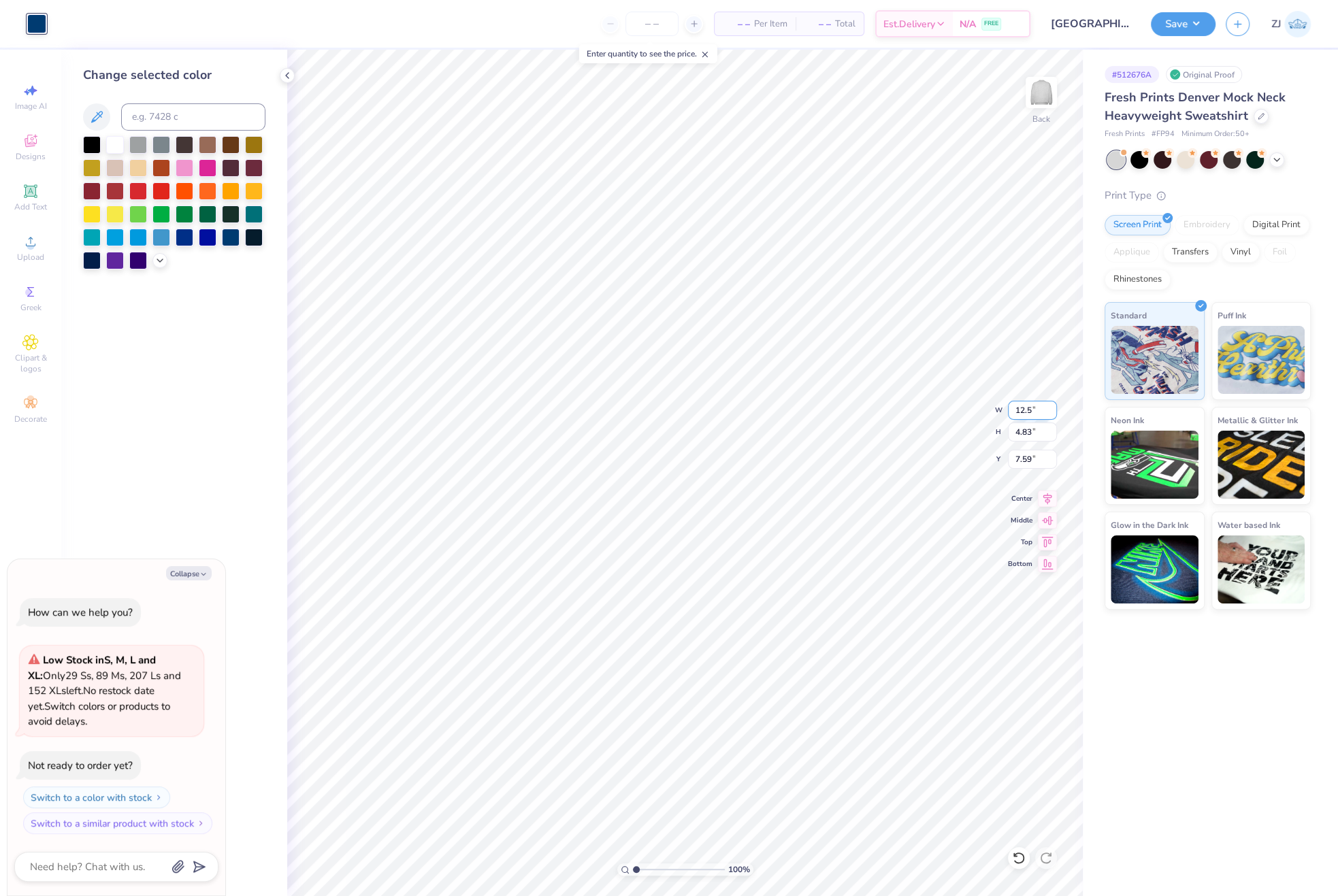
type input "12.50"
type input "4.02"
click at [1033, 452] on input "7.99" at bounding box center [1032, 459] width 49 height 19
type input "32"
type textarea "x"
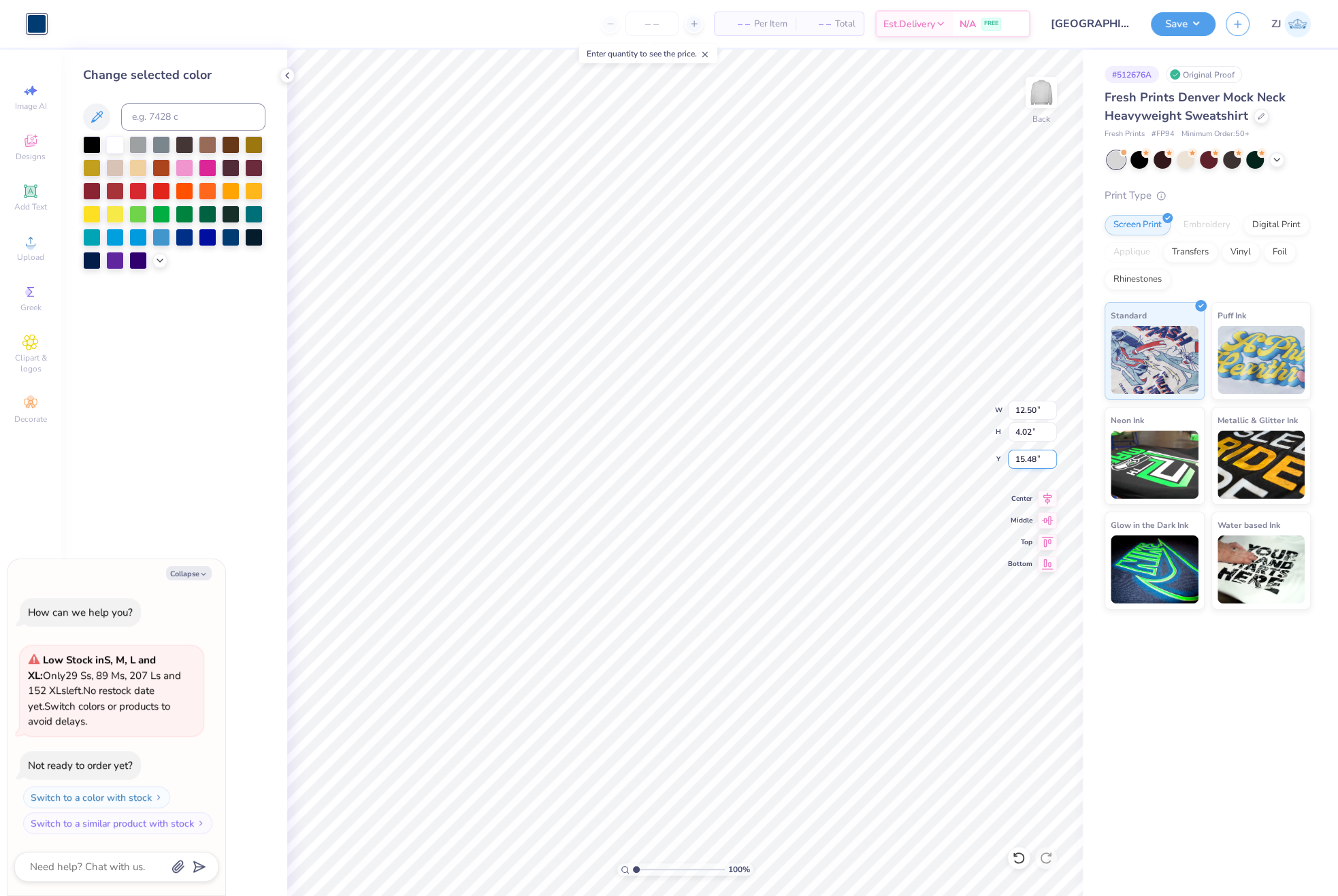
click at [1033, 463] on input "15.48" at bounding box center [1032, 459] width 49 height 19
type input "3"
type textarea "x"
type input "3.00"
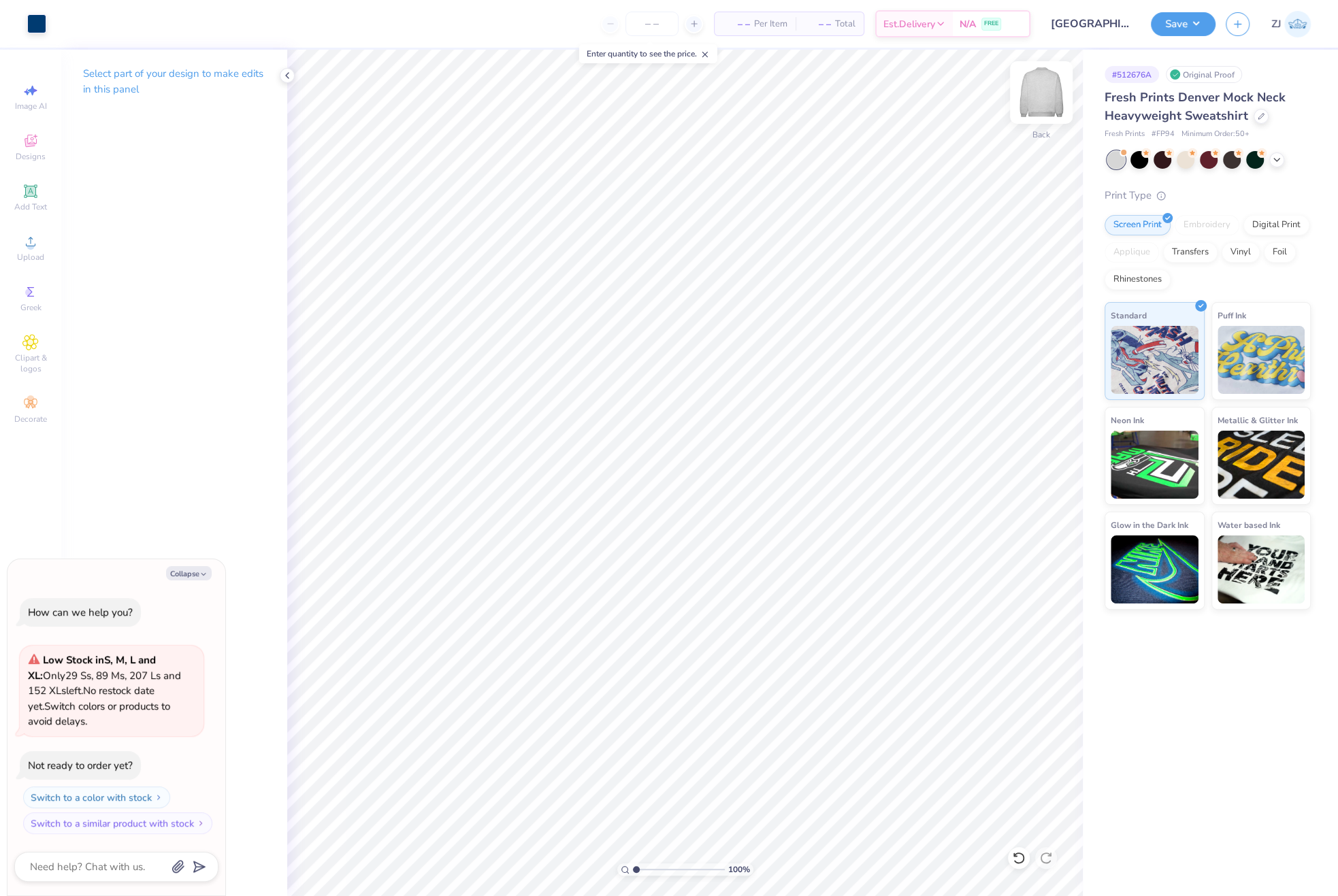
click at [1043, 94] on img at bounding box center [1042, 92] width 54 height 54
click at [42, 254] on span "Upload" at bounding box center [31, 256] width 27 height 11
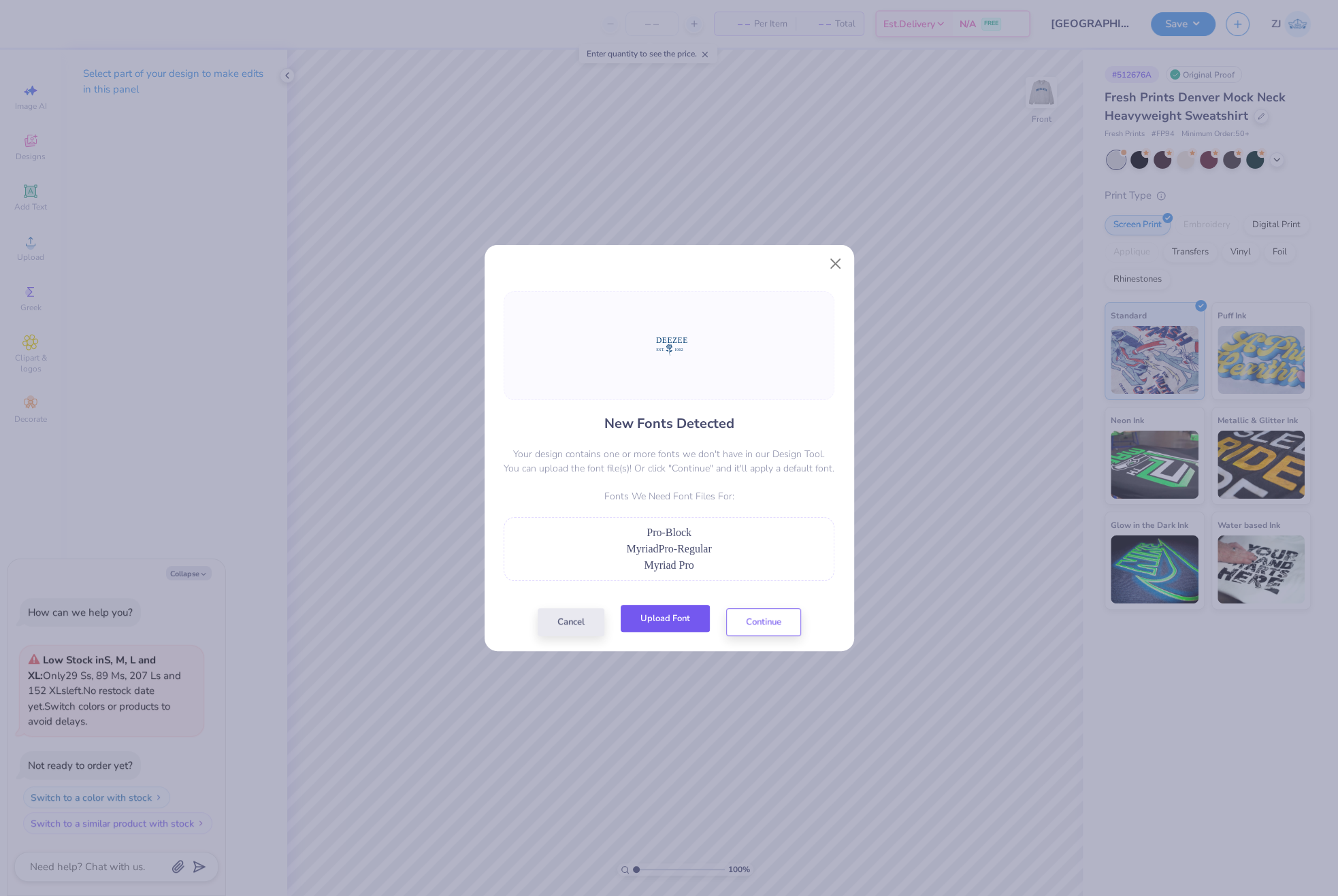
click at [675, 623] on button "Upload Font" at bounding box center [665, 618] width 89 height 28
click at [759, 617] on button "Continue" at bounding box center [763, 618] width 75 height 28
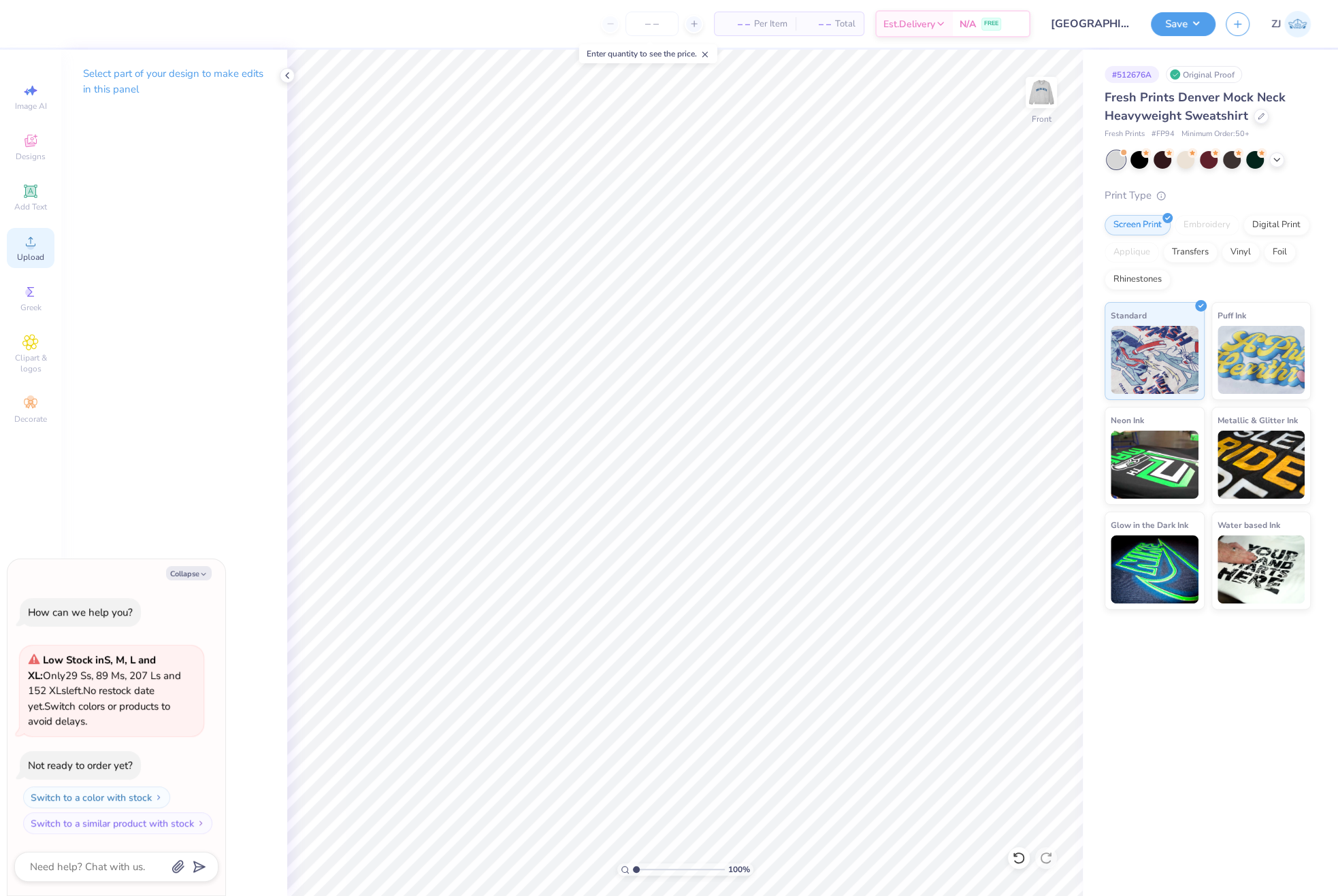
click at [27, 250] on div "Upload" at bounding box center [30, 248] width 48 height 40
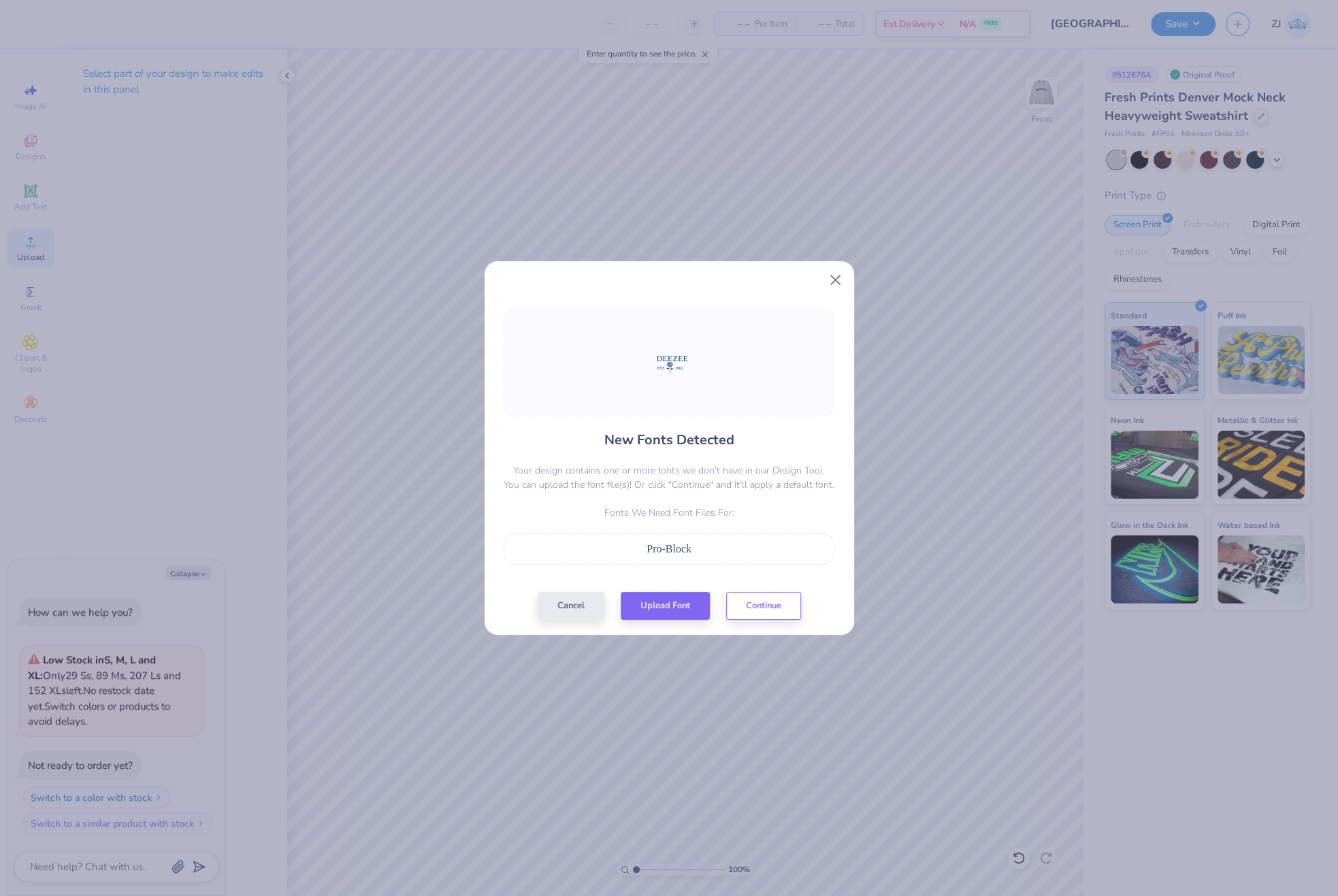
type textarea "x"
click at [663, 596] on button "Upload Font" at bounding box center [665, 602] width 89 height 28
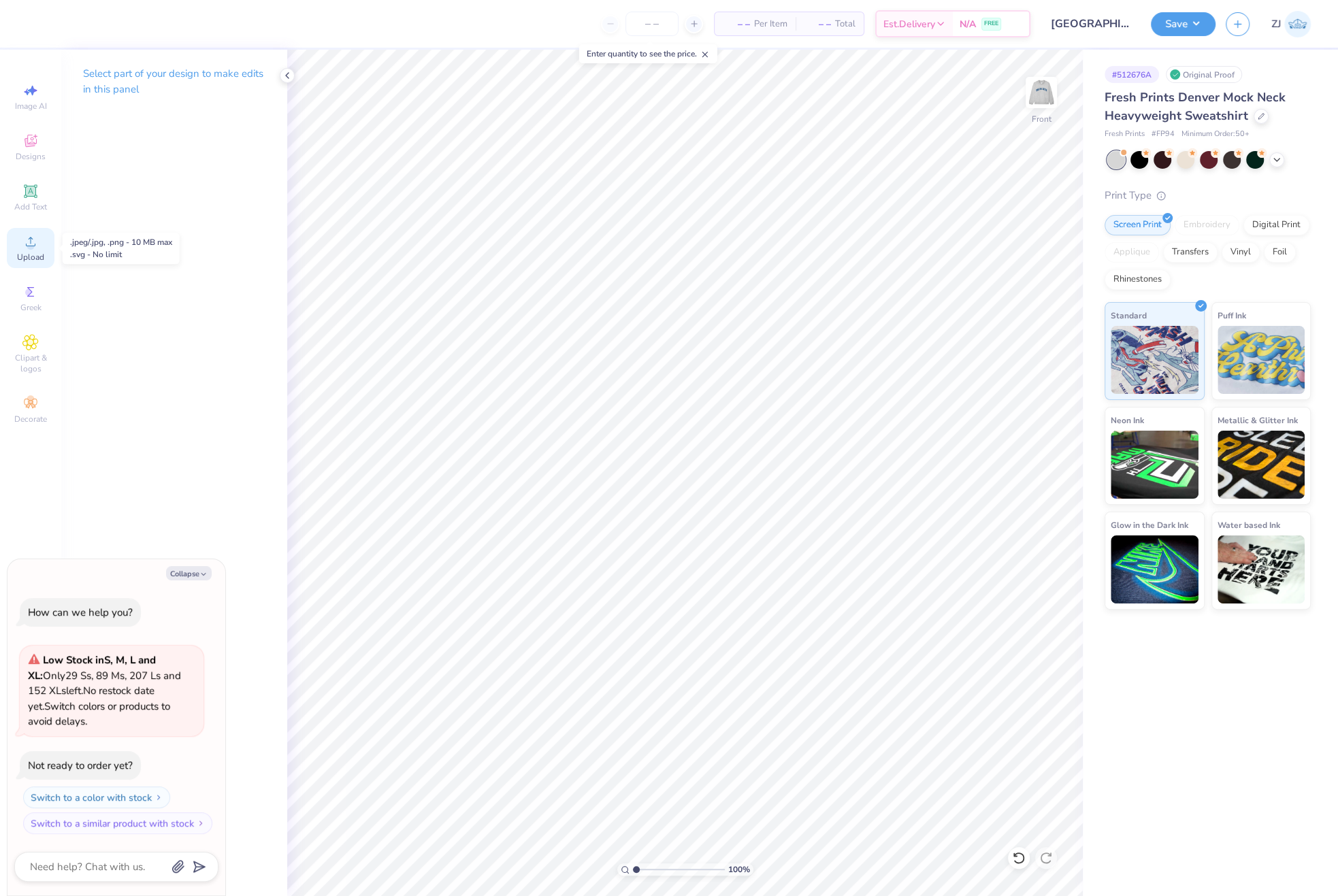
click at [40, 251] on span "Upload" at bounding box center [31, 256] width 27 height 11
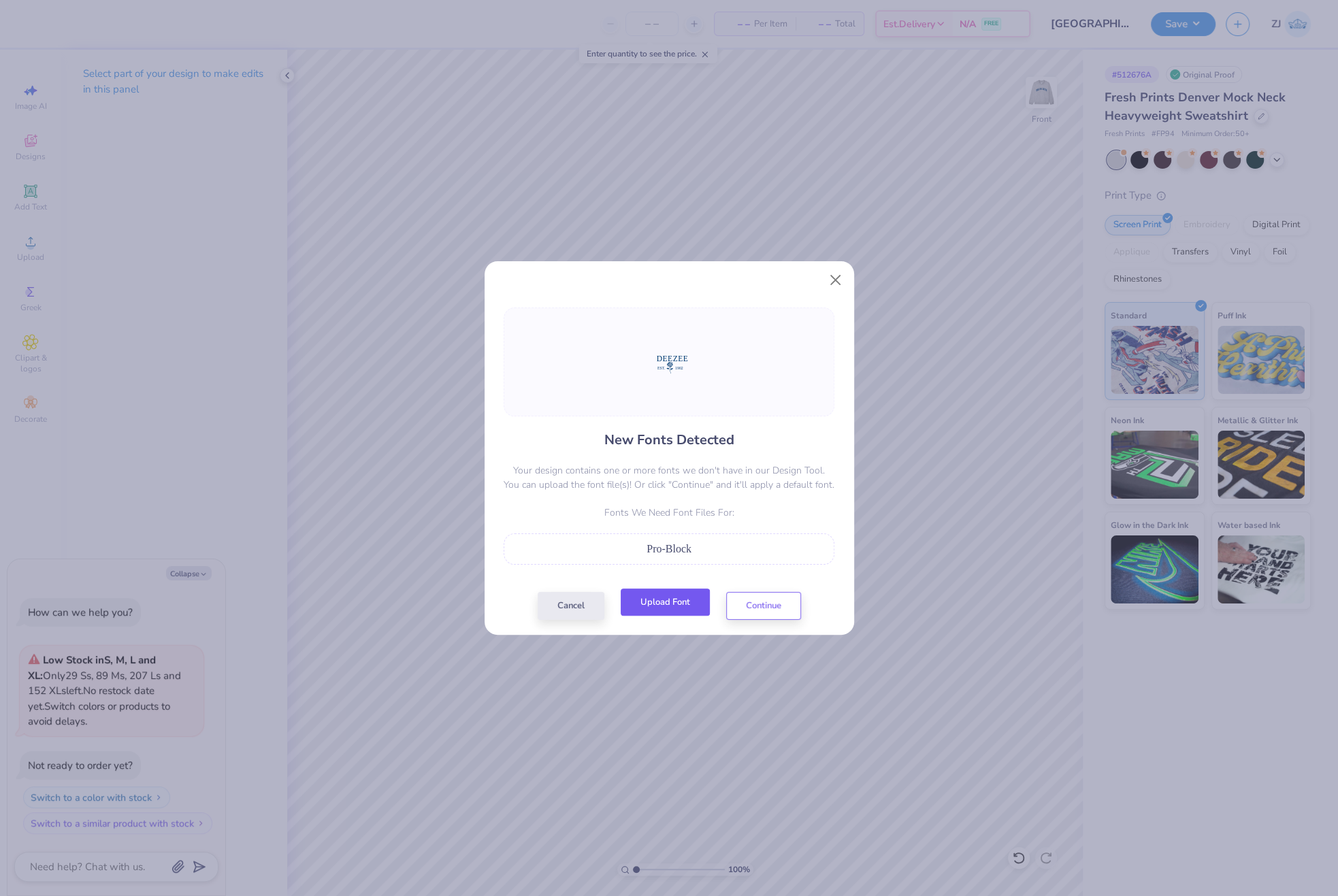
click at [672, 593] on button "Upload Font" at bounding box center [665, 602] width 89 height 28
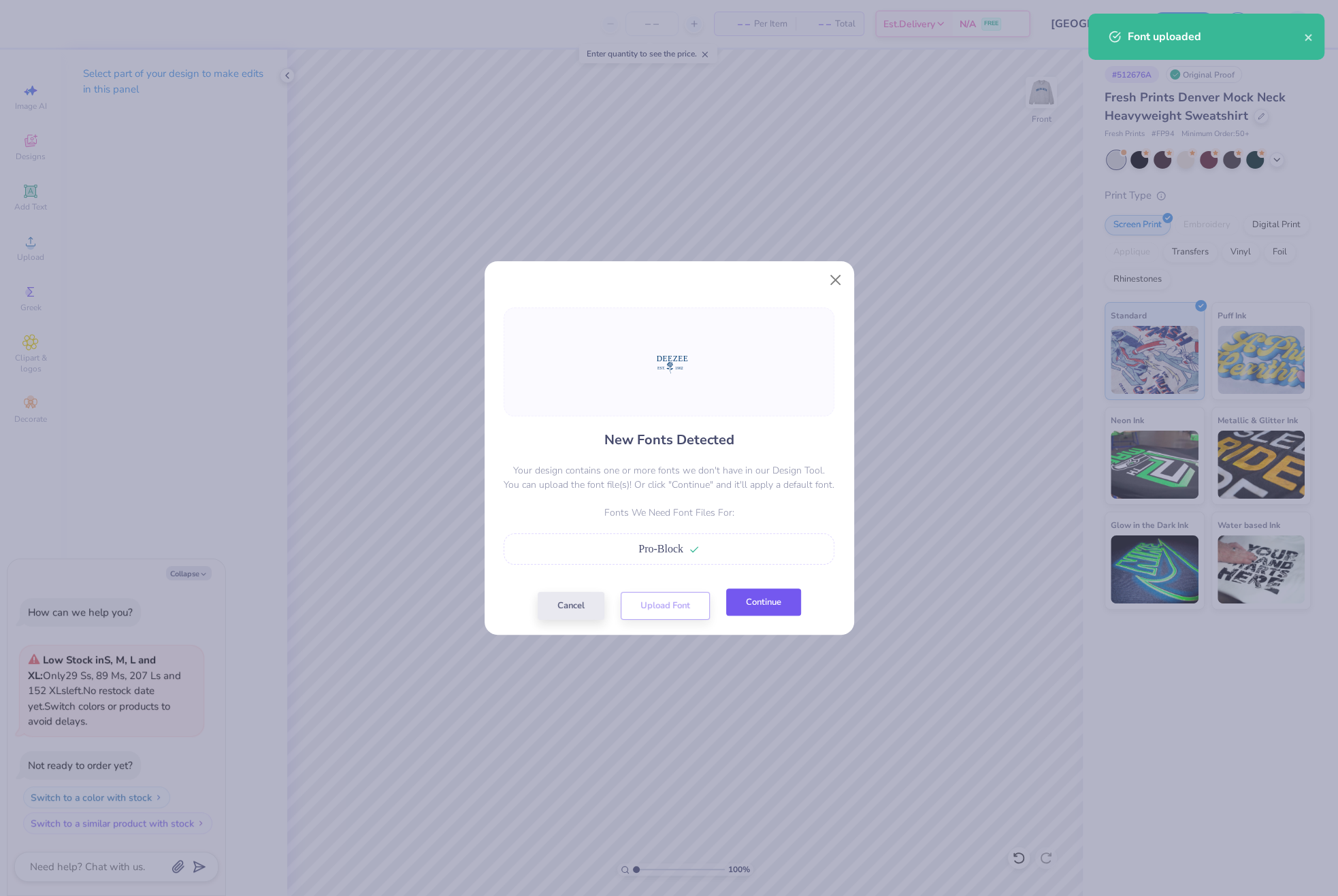
click at [749, 596] on button "Continue" at bounding box center [763, 602] width 75 height 28
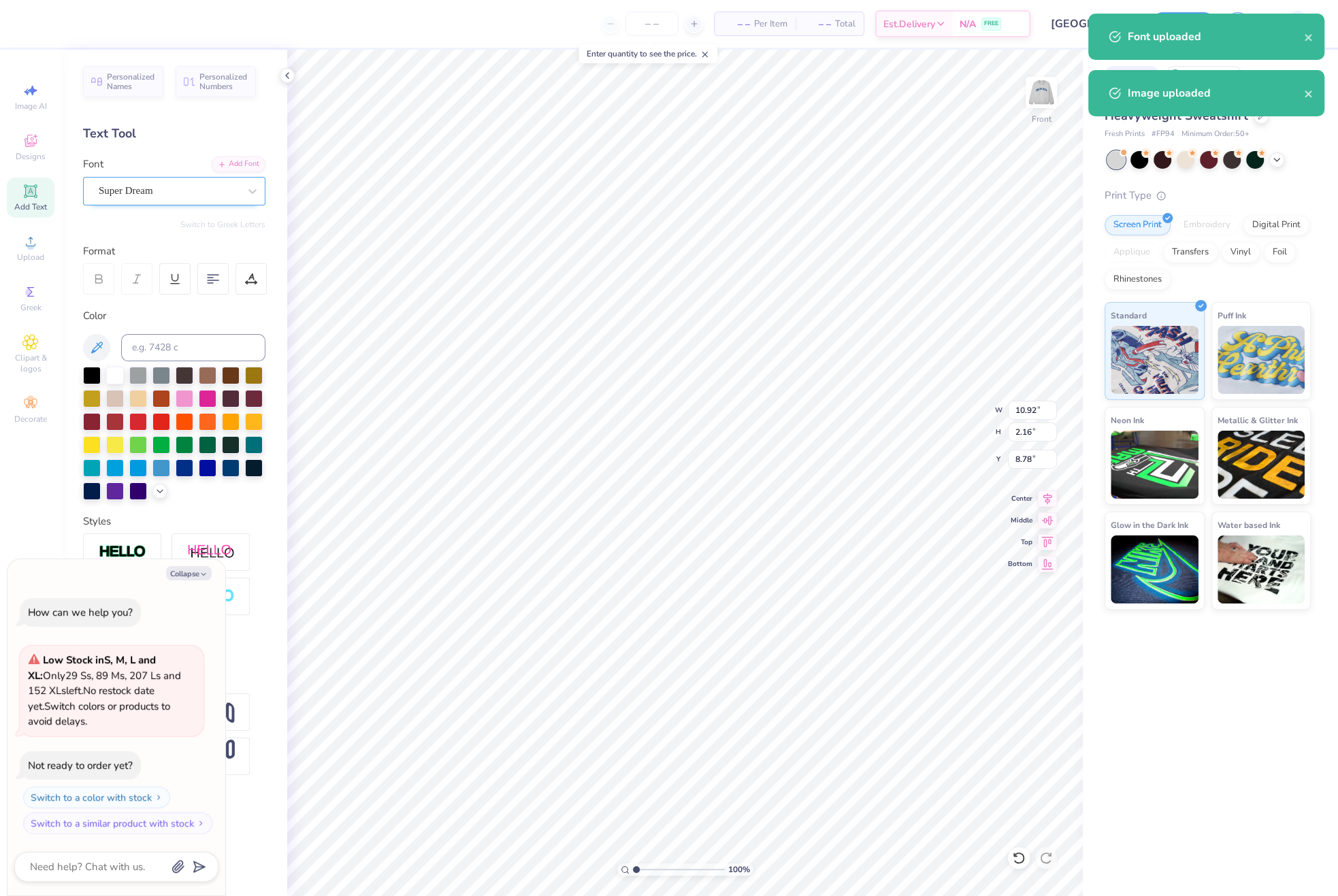
click at [179, 197] on div "Super Dream" at bounding box center [168, 191] width 143 height 21
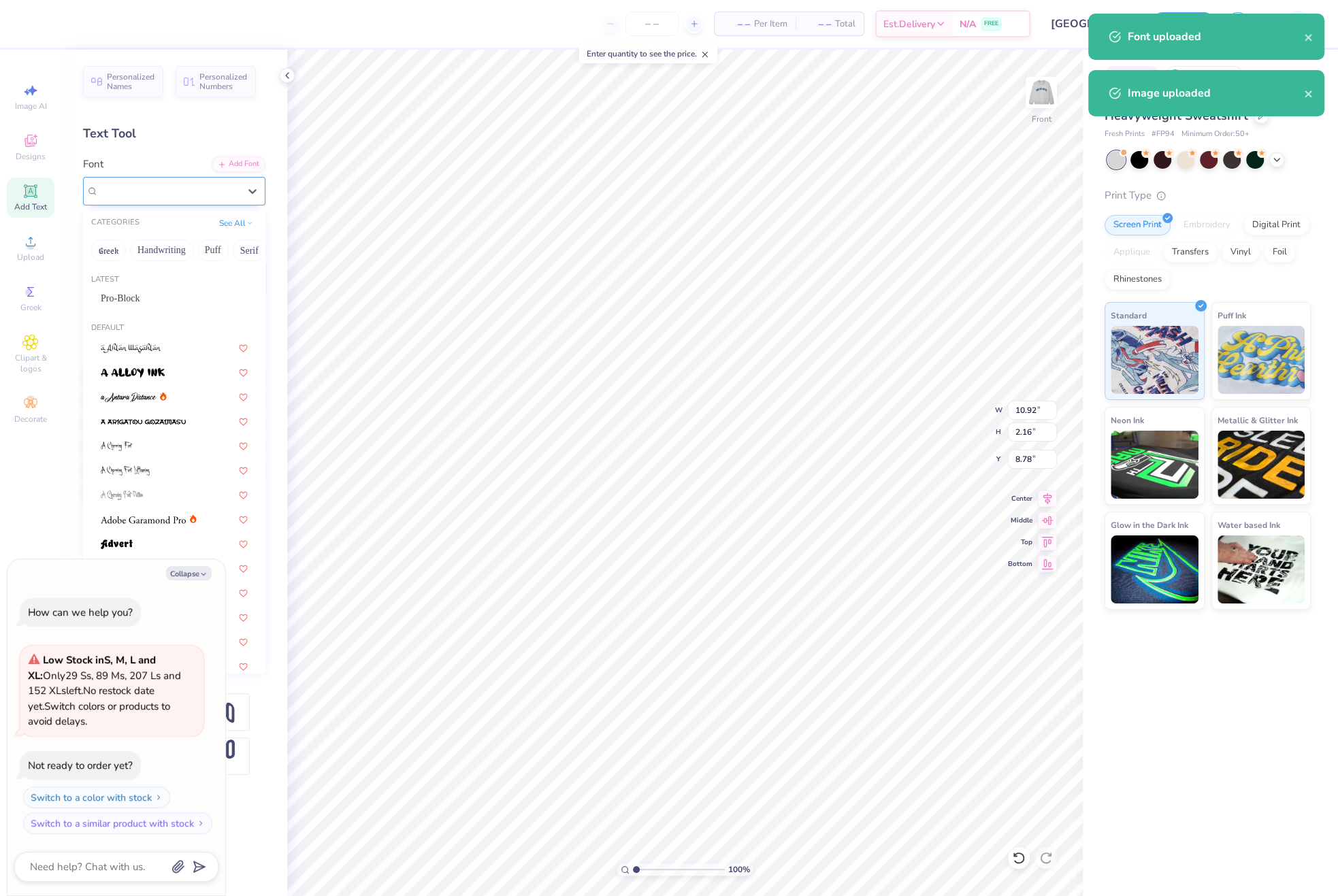
click at [153, 291] on div "Pro-Block" at bounding box center [174, 298] width 147 height 15
type textarea "x"
type input "10.07"
type input "2.31"
type input "8.92"
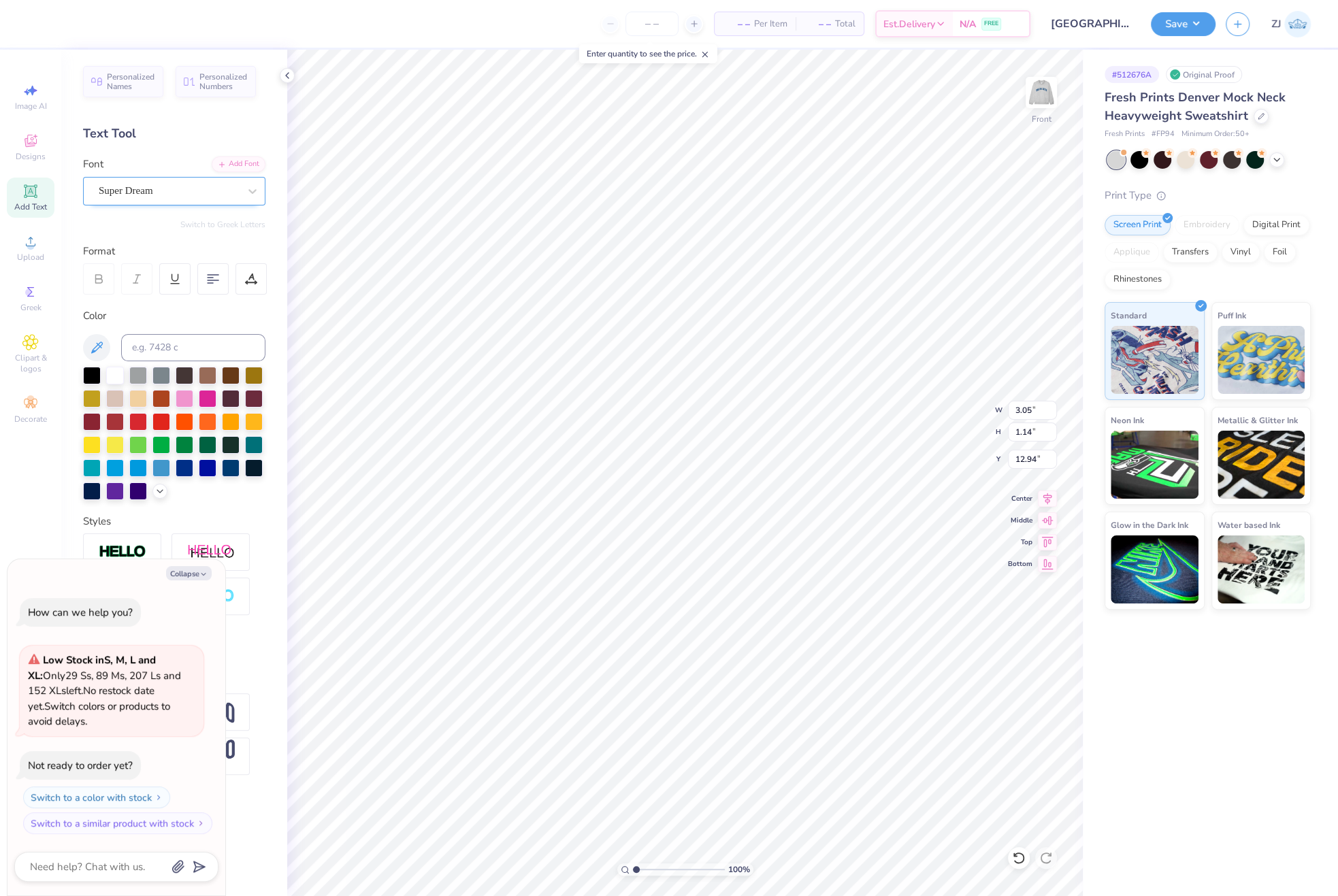
click at [184, 192] on div "Super Dream" at bounding box center [168, 191] width 143 height 21
type textarea "x"
click at [136, 298] on span "Jersey M54" at bounding box center [123, 298] width 45 height 15
type input "jerse"
type textarea "x"
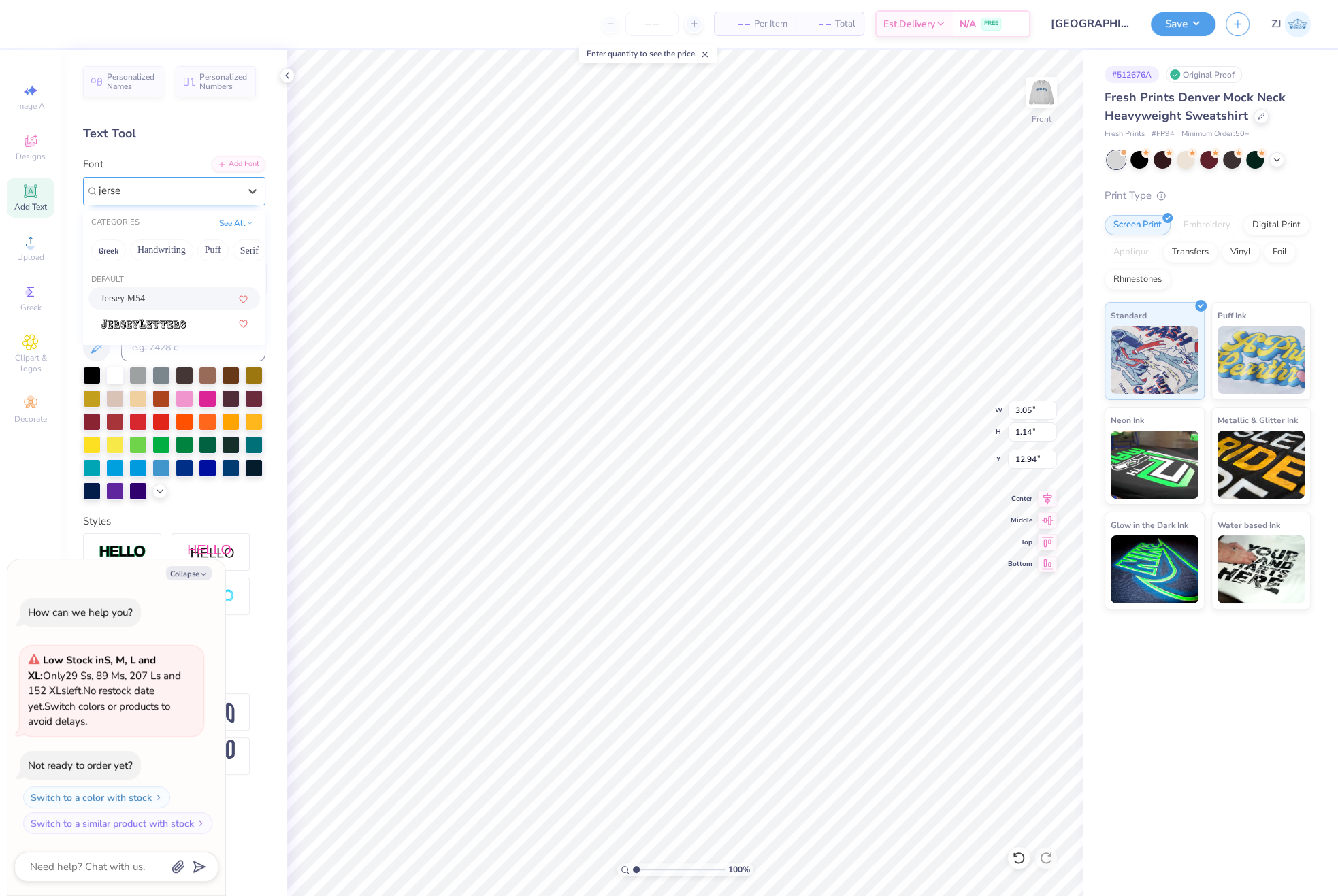
type input "2.38"
type input "1.16"
type input "13.03"
type textarea "x"
type input "2.49"
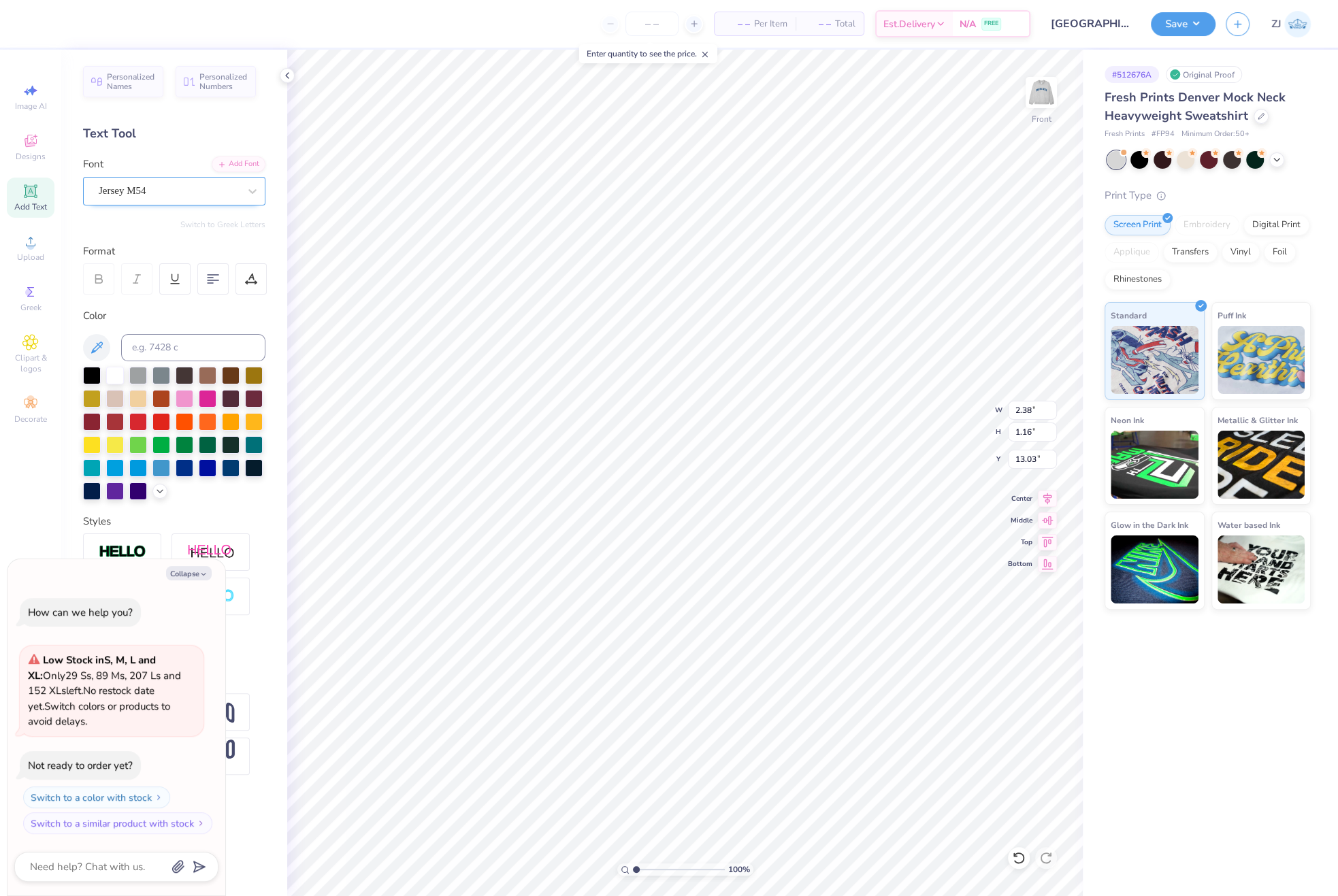
type input "4.47"
type input "11.25"
type textarea "x"
type input "3.40"
type input "1.14"
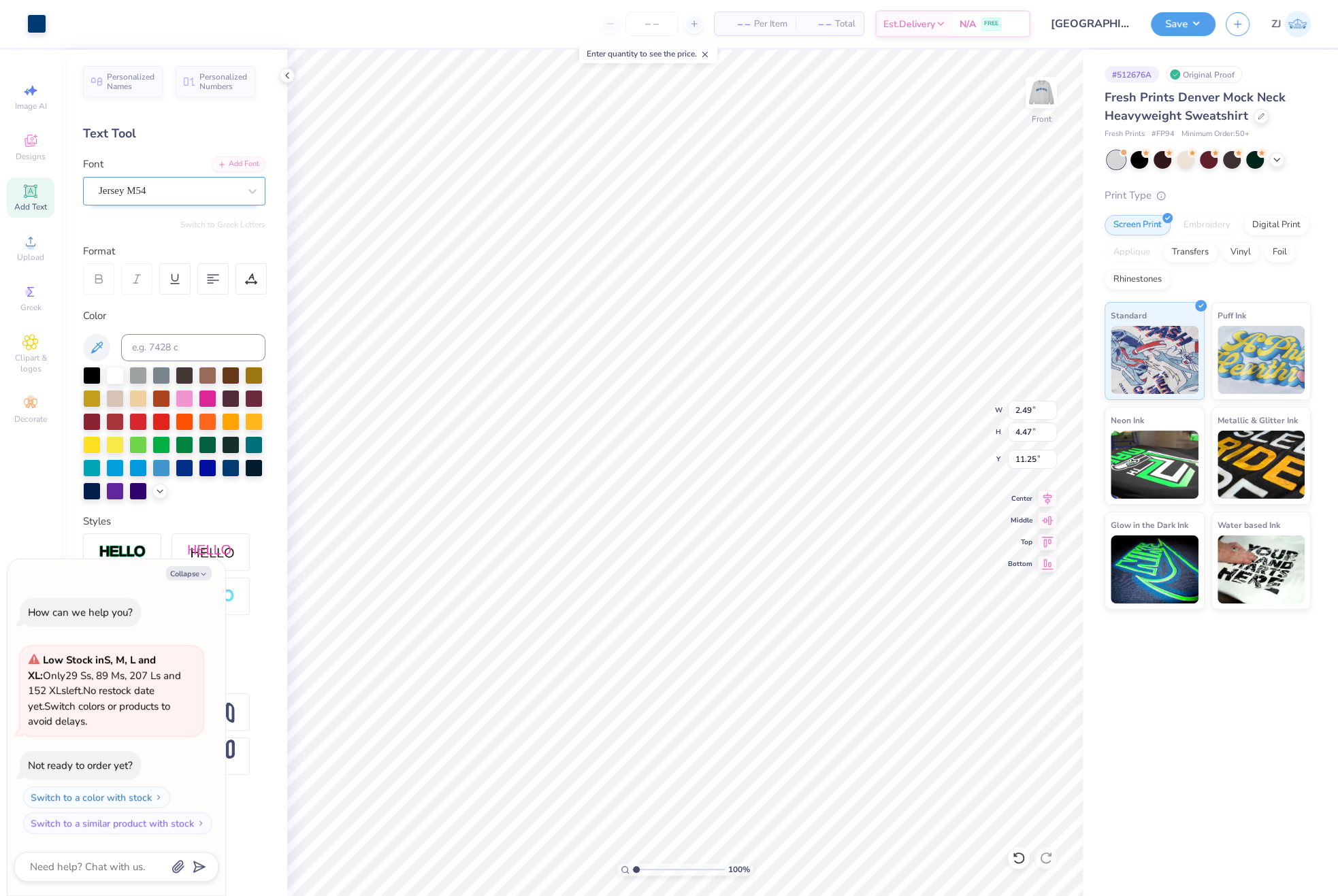
type input "12.94"
click at [135, 182] on div at bounding box center [169, 190] width 140 height 18
type textarea "x"
click at [151, 298] on div "Jersey M54" at bounding box center [174, 298] width 147 height 15
type input "jerse"
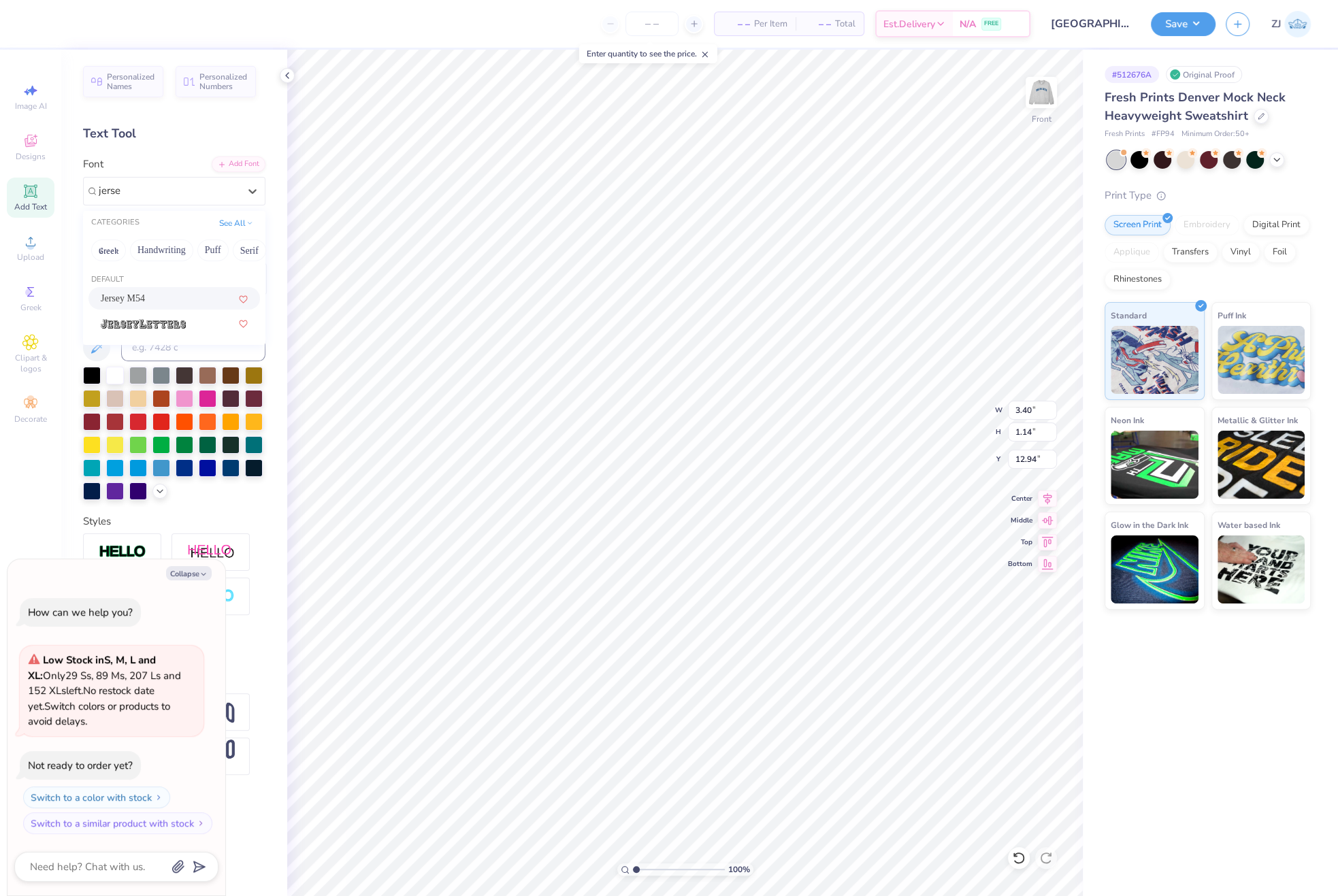
type textarea "x"
type input "2.55"
type input "1.16"
type input "13.03"
type textarea "x"
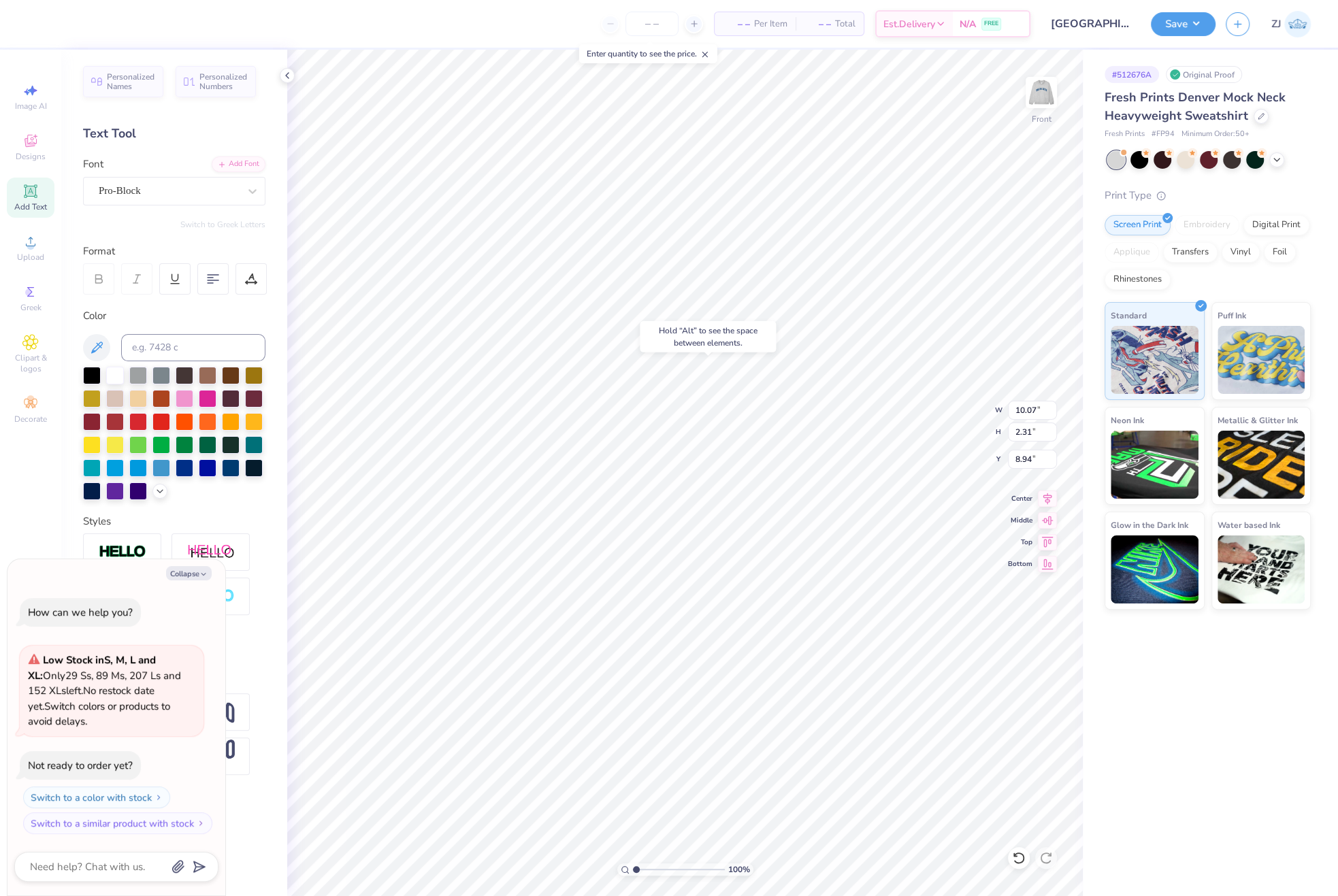
type input "8.92"
click at [196, 576] on button "Collapse" at bounding box center [188, 573] width 46 height 15
type textarea "x"
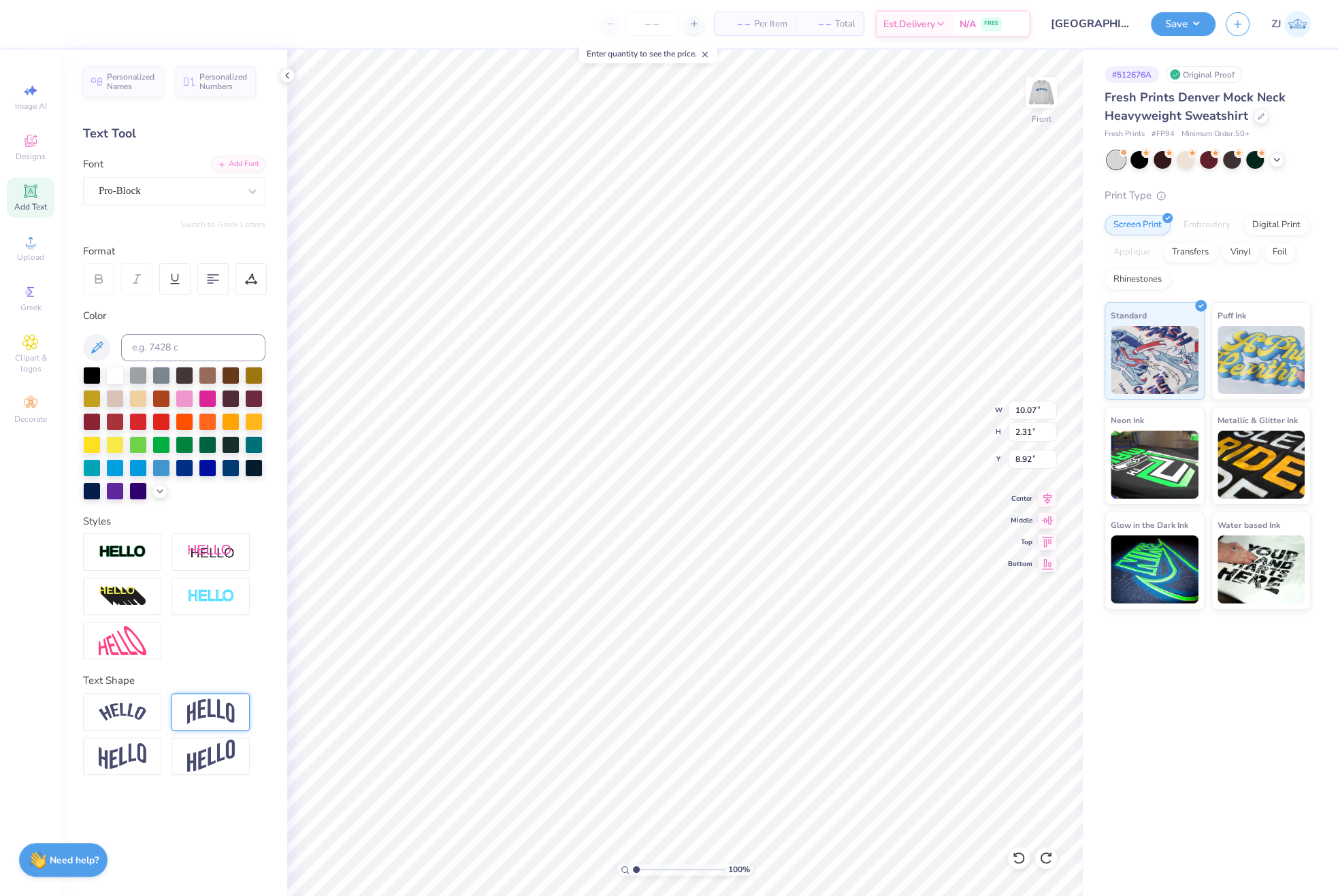
click at [192, 717] on img at bounding box center [211, 712] width 48 height 26
type input "4.39"
type input "7.88"
drag, startPoint x: 251, startPoint y: 803, endPoint x: 238, endPoint y: 803, distance: 13.0
click at [238, 803] on input "0.50" at bounding box center [245, 802] width 41 height 17
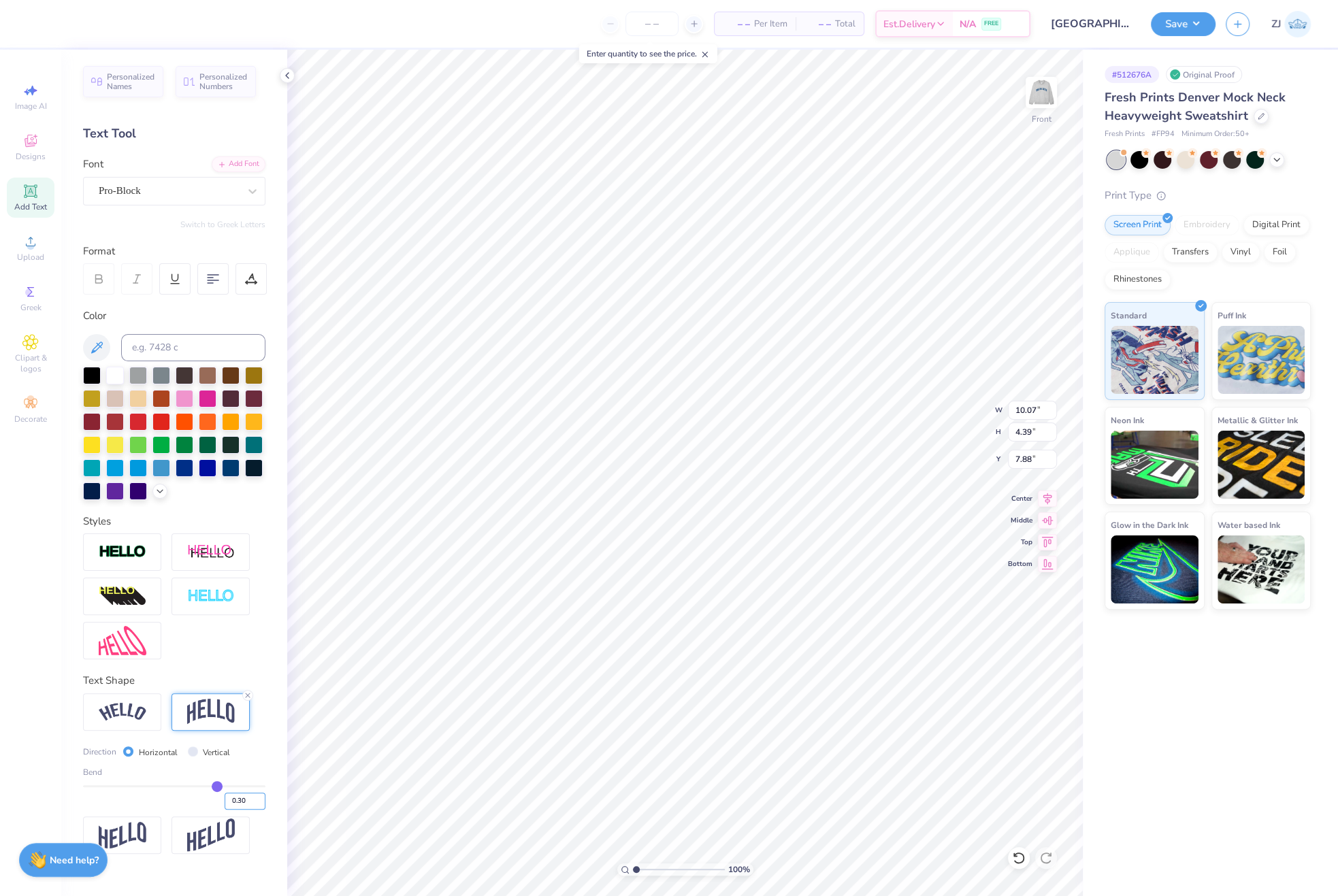
type input "0.30"
type input "0.3"
type input "3.51"
type input "8.32"
click at [1047, 410] on input "10.08" at bounding box center [1032, 411] width 49 height 19
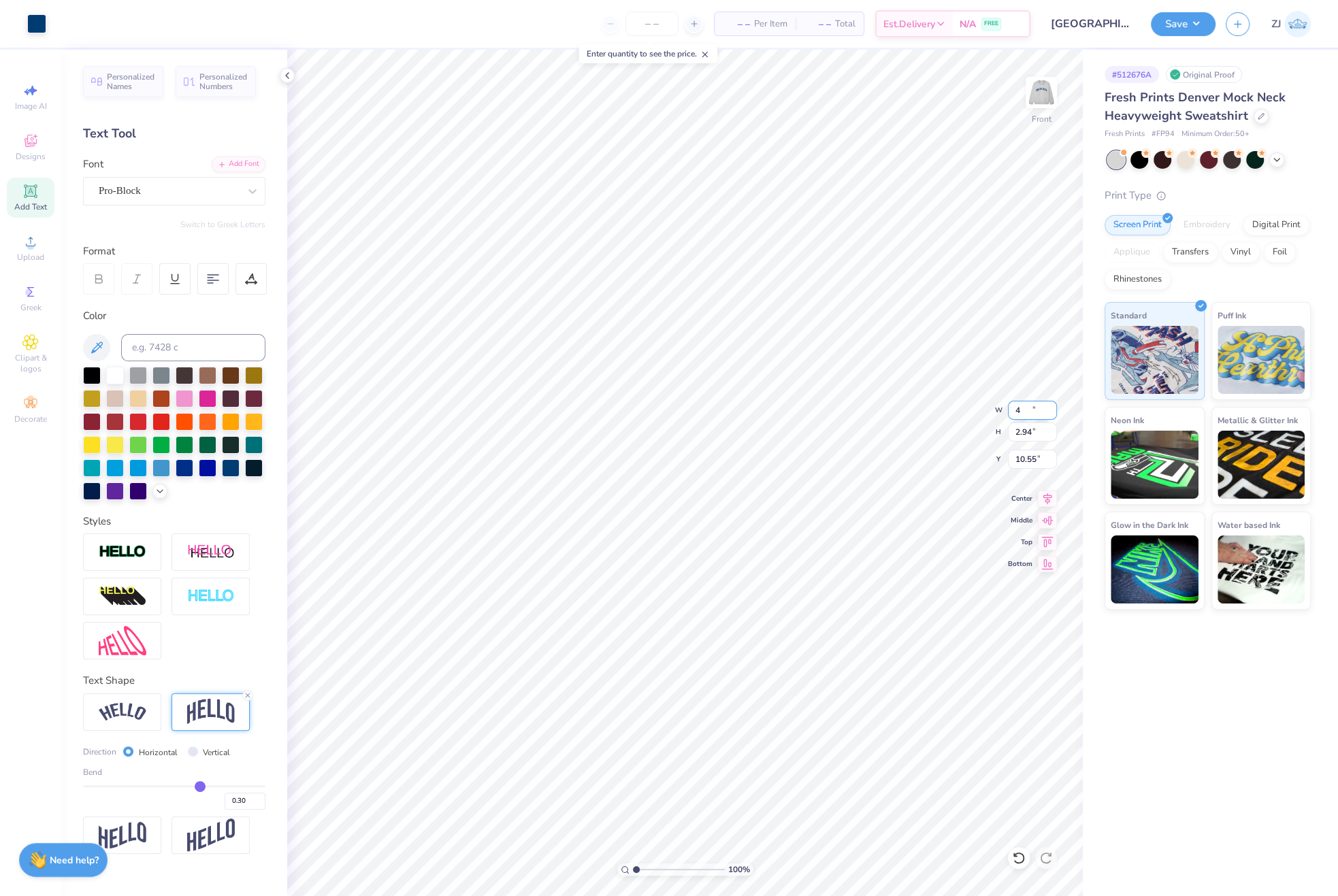
type input "4.00"
type input "2.94"
click at [1036, 458] on input "10.55" at bounding box center [1032, 459] width 49 height 19
click at [1041, 456] on input "3.00" at bounding box center [1032, 459] width 49 height 19
type input "1.50"
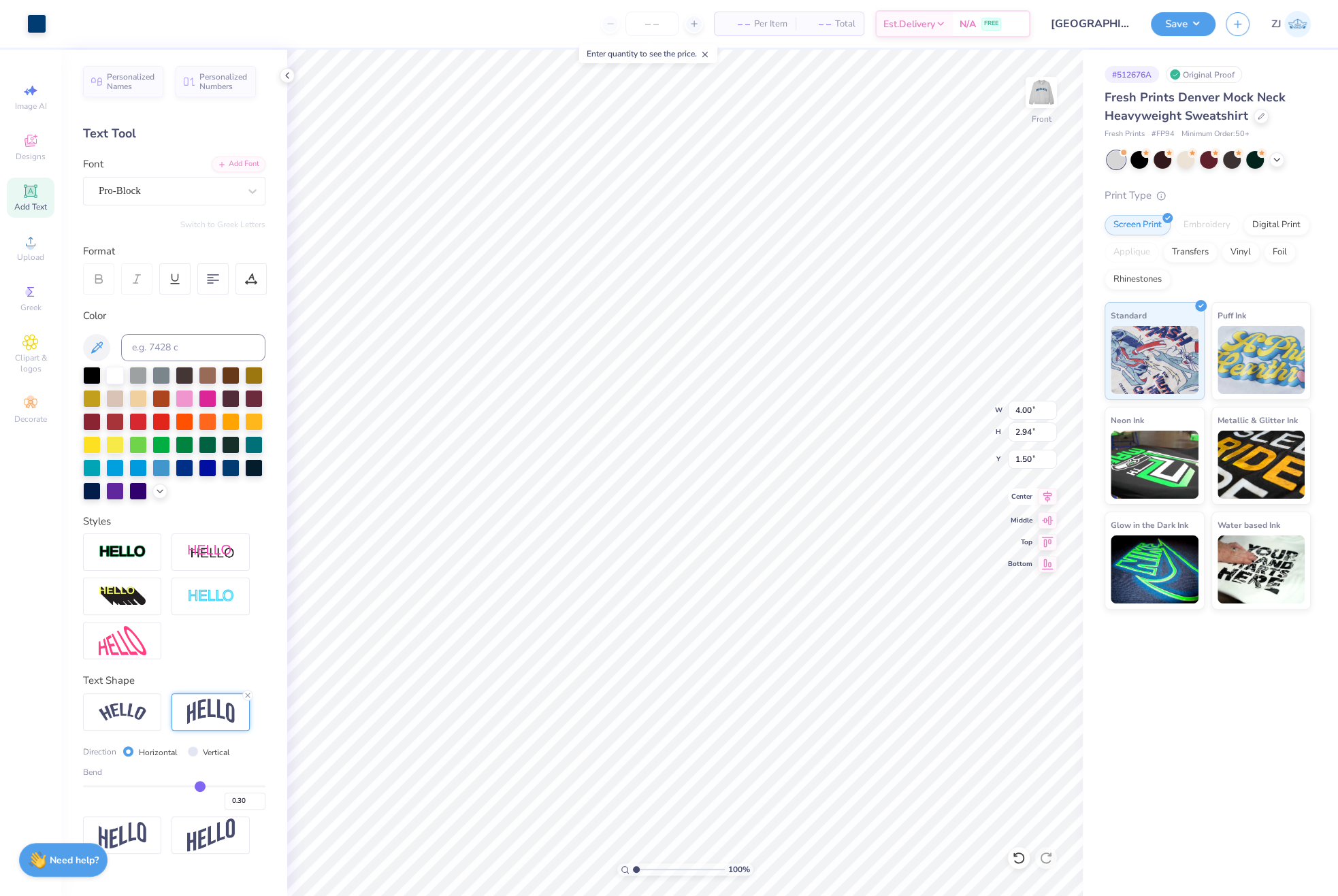
click at [1044, 498] on icon at bounding box center [1048, 496] width 19 height 17
click at [1052, 91] on img at bounding box center [1042, 92] width 54 height 54
click at [1052, 91] on img at bounding box center [1042, 92] width 27 height 27
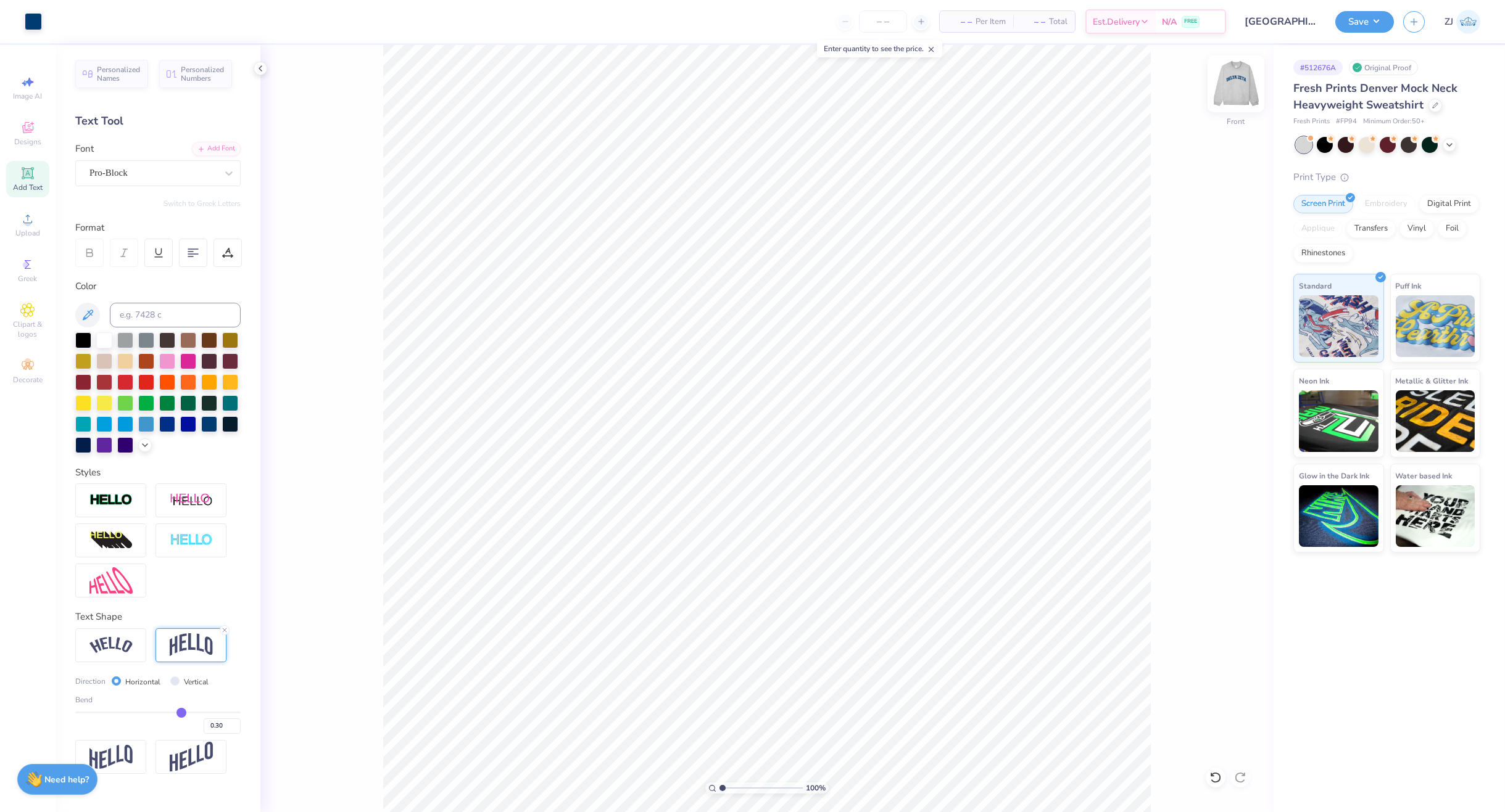
click at [1242, 90] on img at bounding box center [1236, 84] width 49 height 49
click at [1355, 26] on button "Save" at bounding box center [1364, 20] width 59 height 22
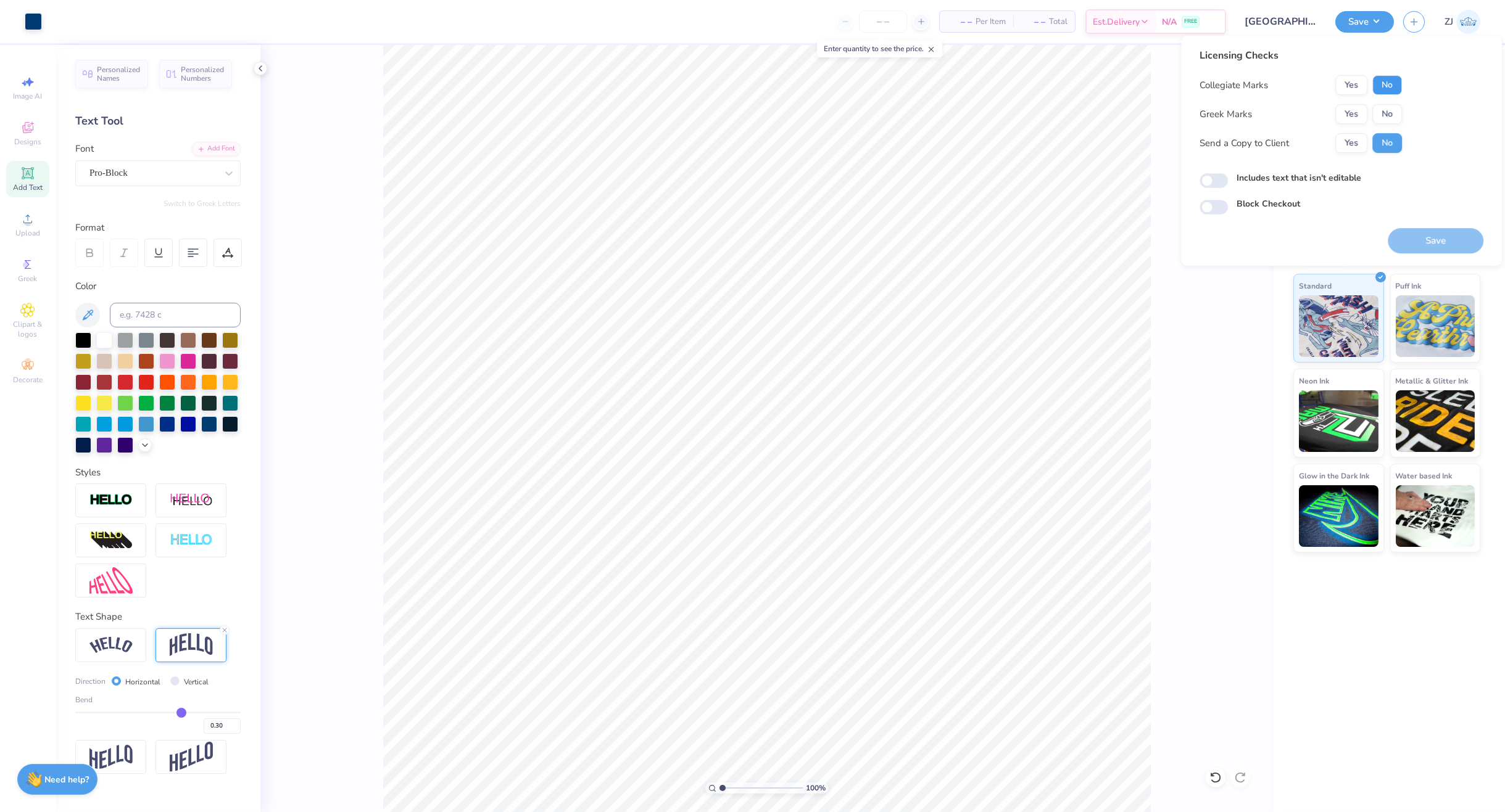
click at [1384, 78] on button "No" at bounding box center [1387, 85] width 30 height 19
click at [1364, 111] on button "Yes" at bounding box center [1351, 113] width 32 height 19
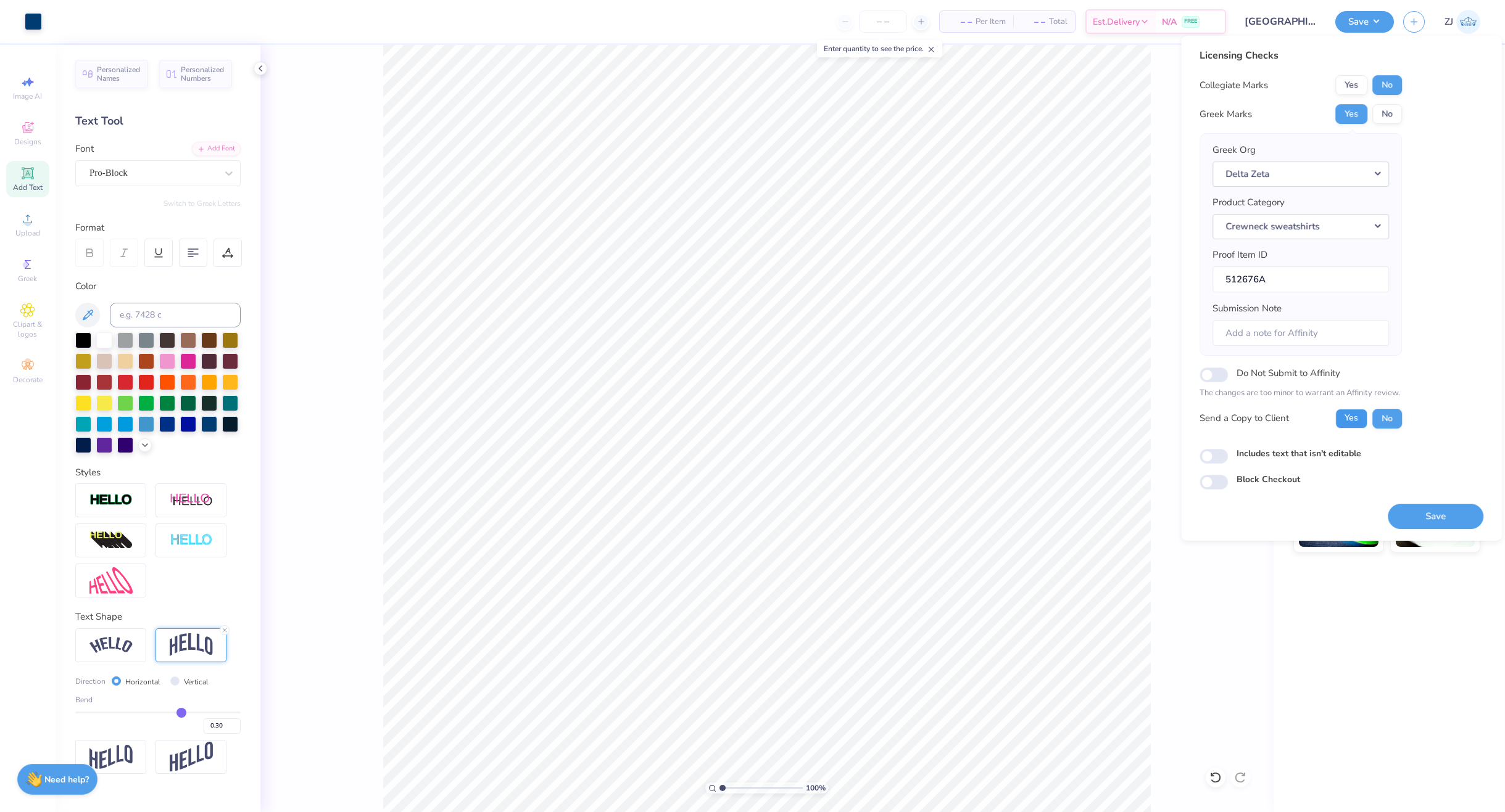
click at [1350, 413] on button "Yes" at bounding box center [1351, 419] width 32 height 19
click at [1212, 456] on input "Includes text that isn't editable" at bounding box center [1214, 456] width 28 height 15
checkbox input "true"
click at [1362, 28] on button "Save" at bounding box center [1364, 20] width 59 height 22
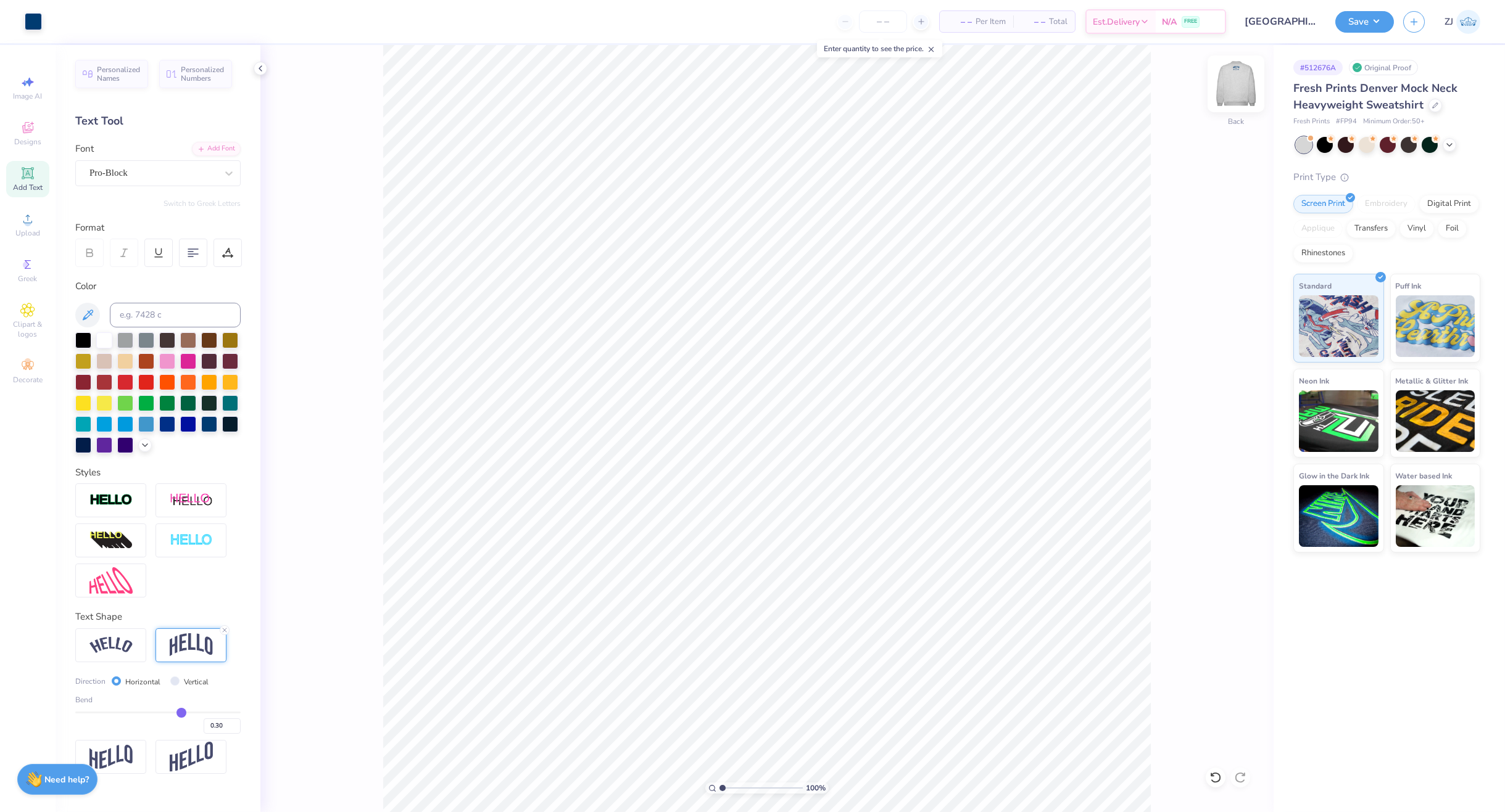
click at [1234, 88] on img at bounding box center [1236, 84] width 49 height 49
click at [1247, 88] on img at bounding box center [1236, 84] width 49 height 49
click at [1355, 19] on button "Save" at bounding box center [1364, 20] width 59 height 22
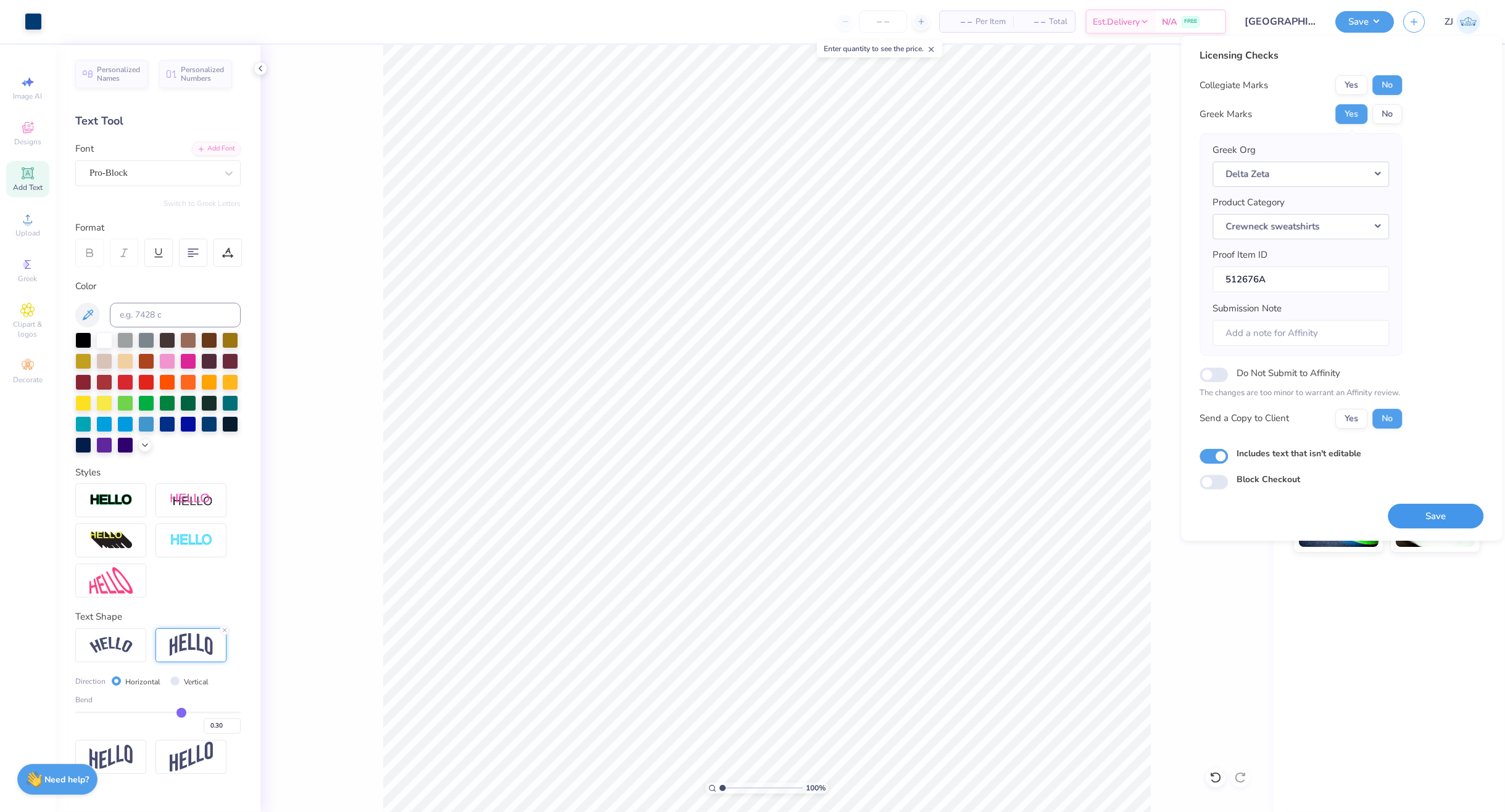
click at [1436, 513] on button "Save" at bounding box center [1435, 516] width 96 height 26
click at [1358, 413] on button "Yes" at bounding box center [1351, 419] width 32 height 19
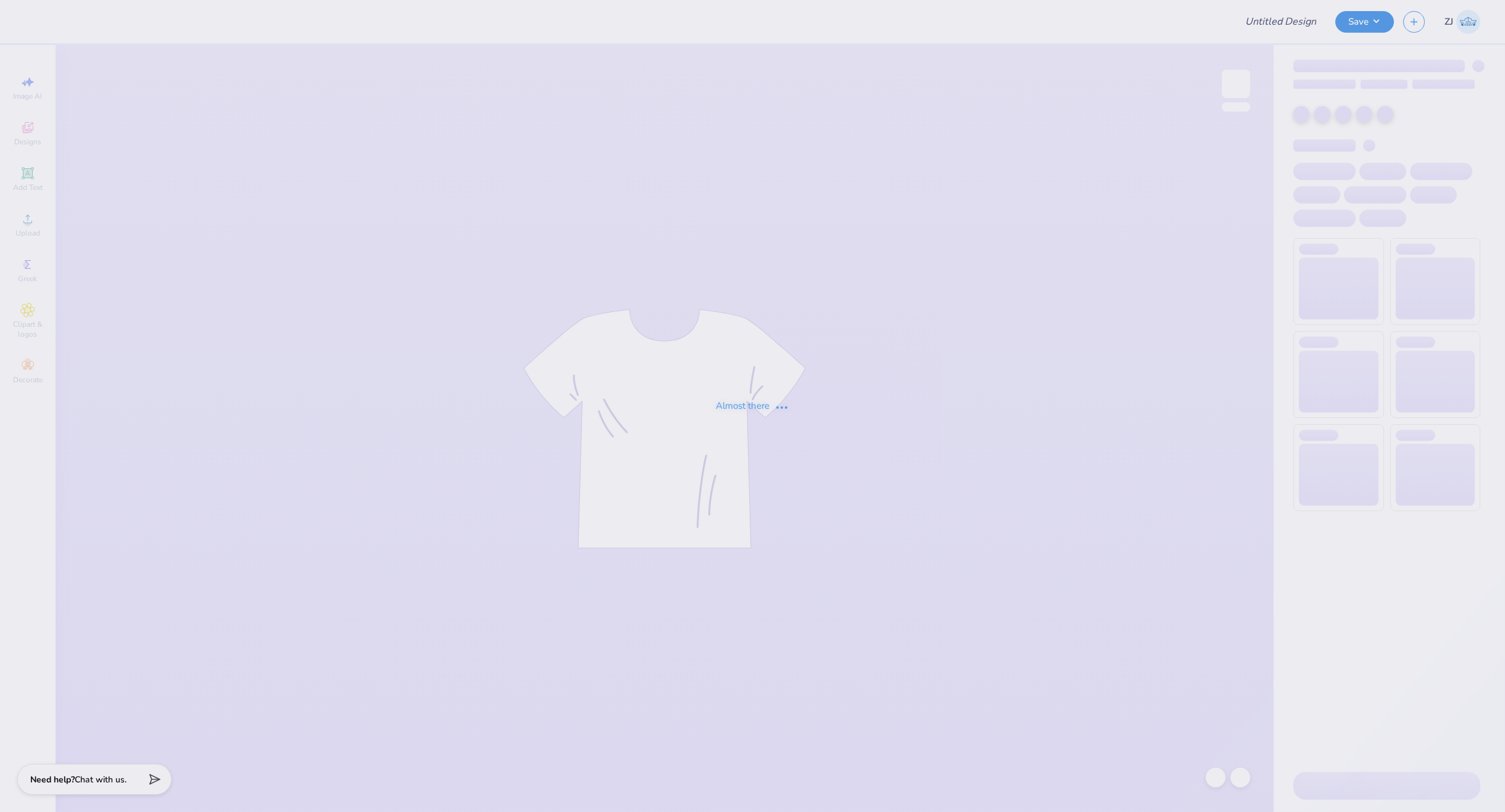
type input "Xiti Event"
